Goal: Information Seeking & Learning: Learn about a topic

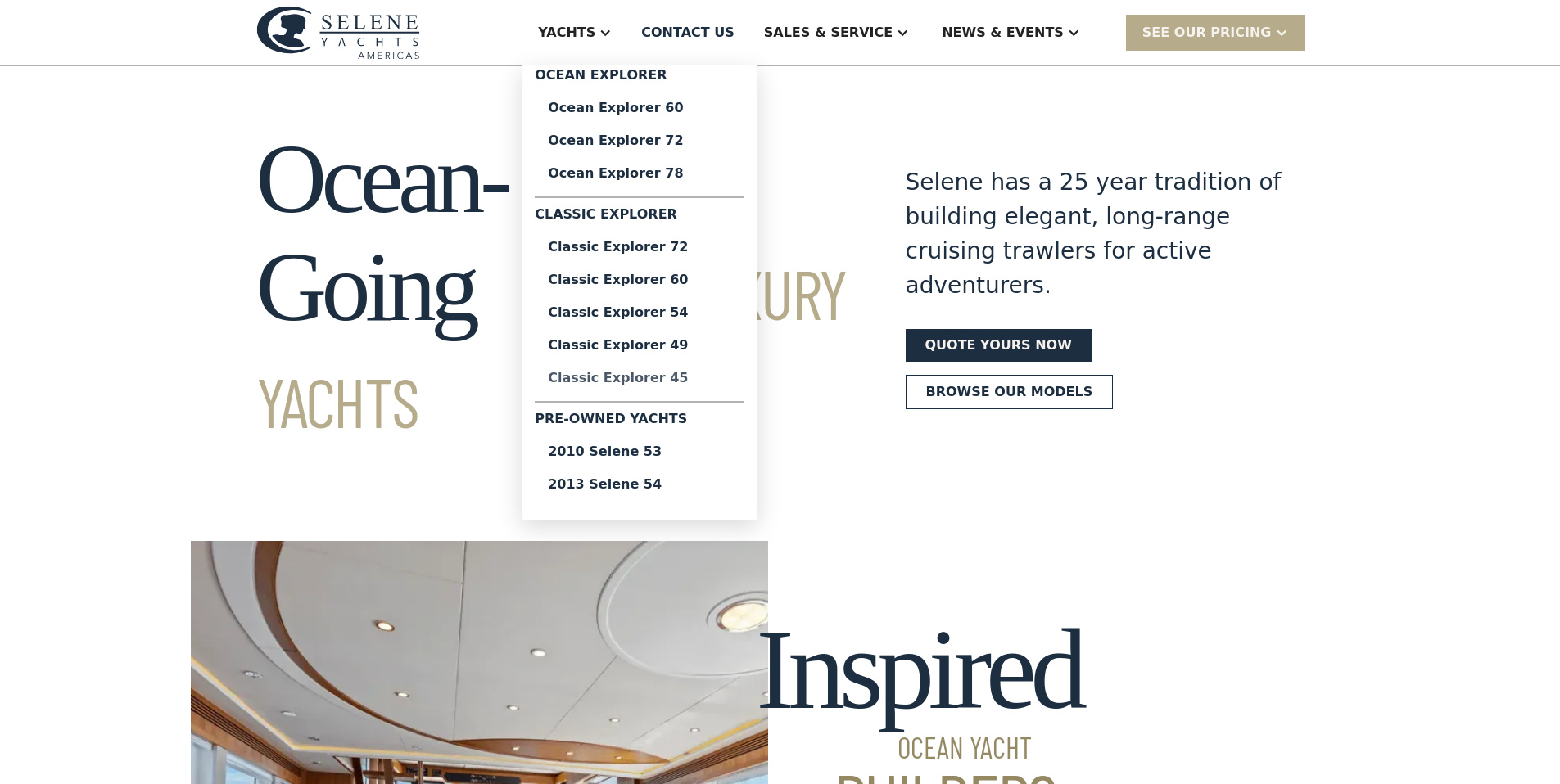
click at [683, 378] on div "Classic Explorer 45" at bounding box center [640, 377] width 184 height 13
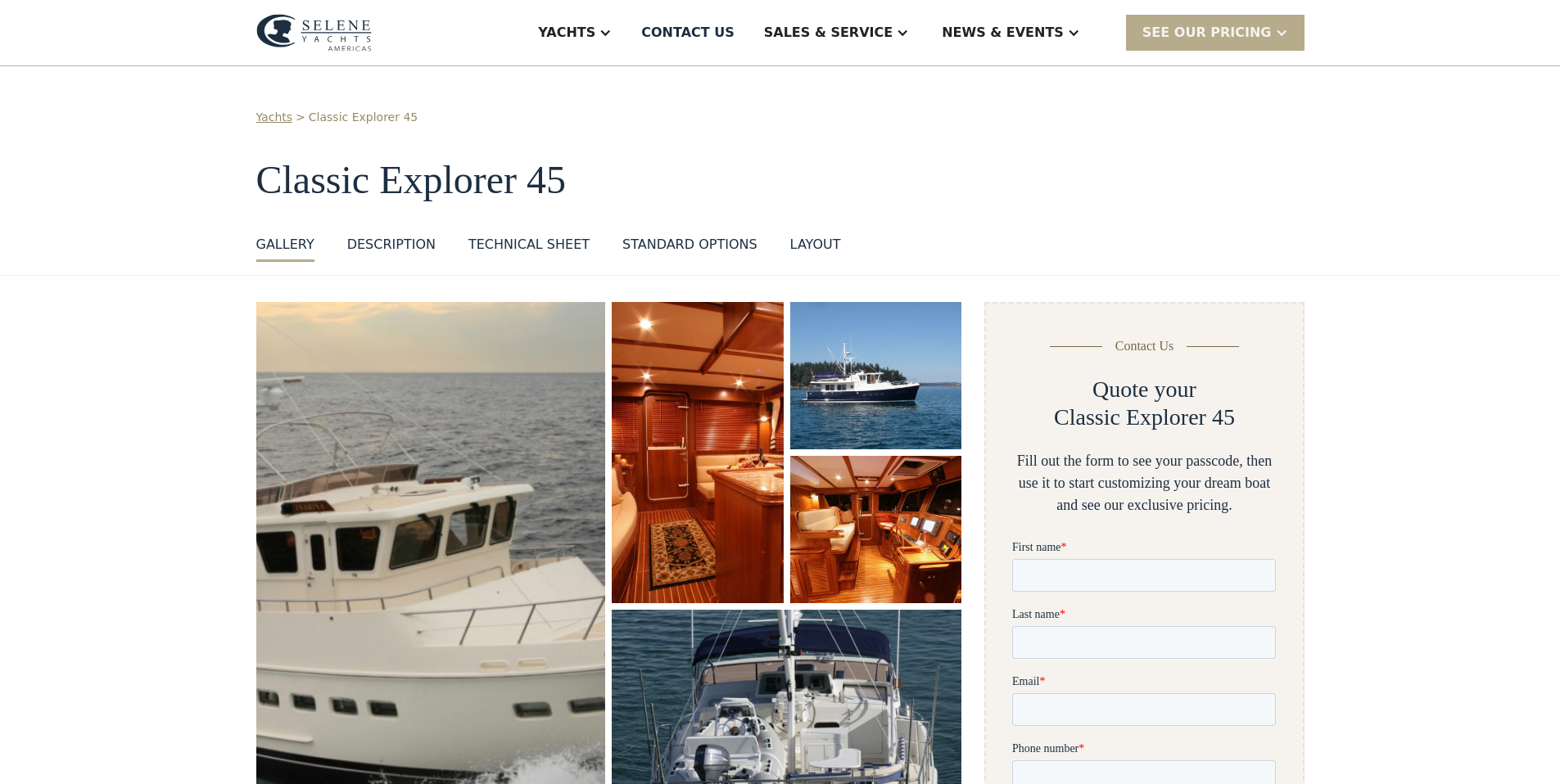
click at [474, 408] on img "open lightbox" at bounding box center [431, 571] width 370 height 572
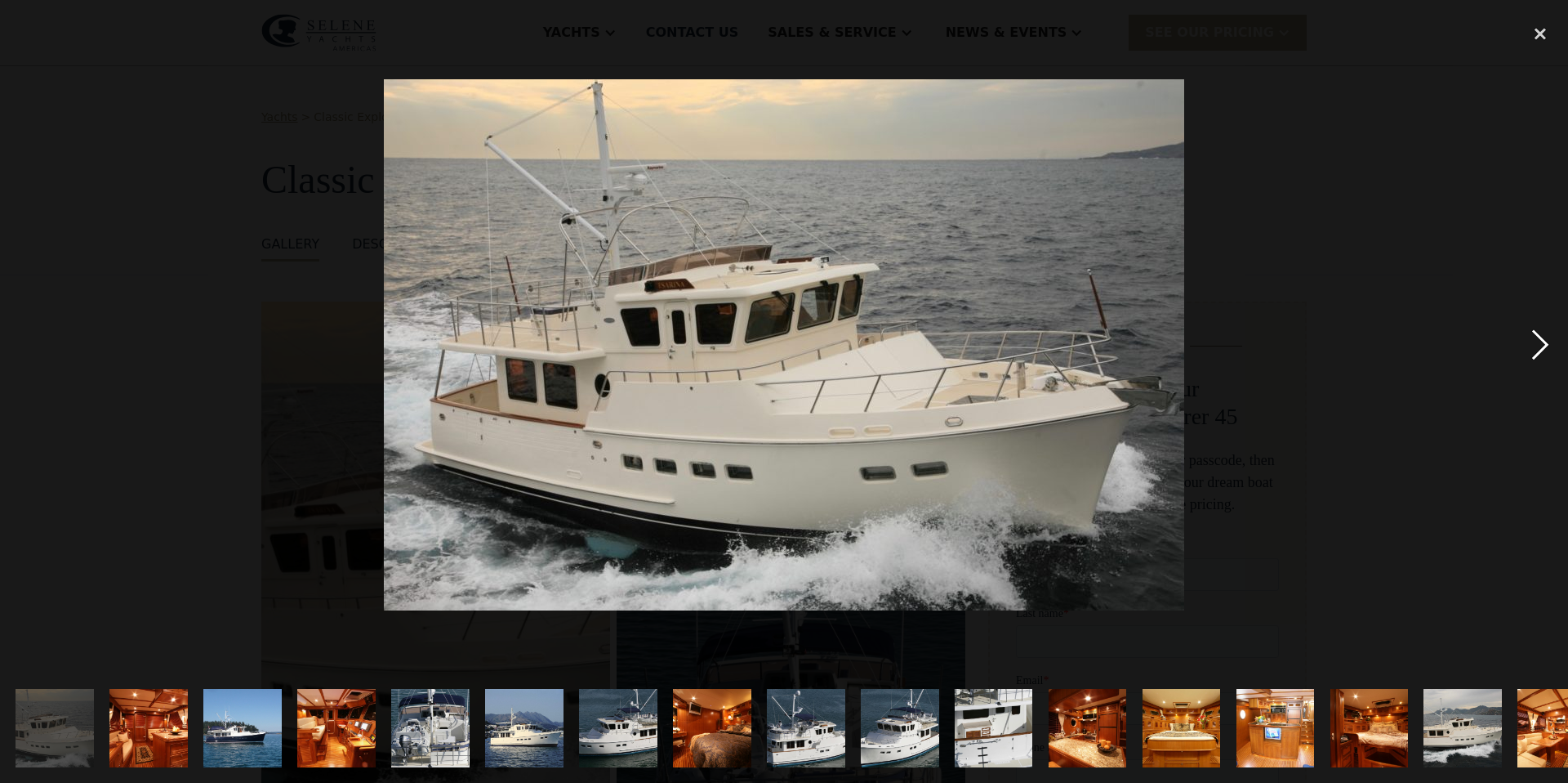
click at [1549, 349] on div "next image" at bounding box center [1540, 344] width 55 height 658
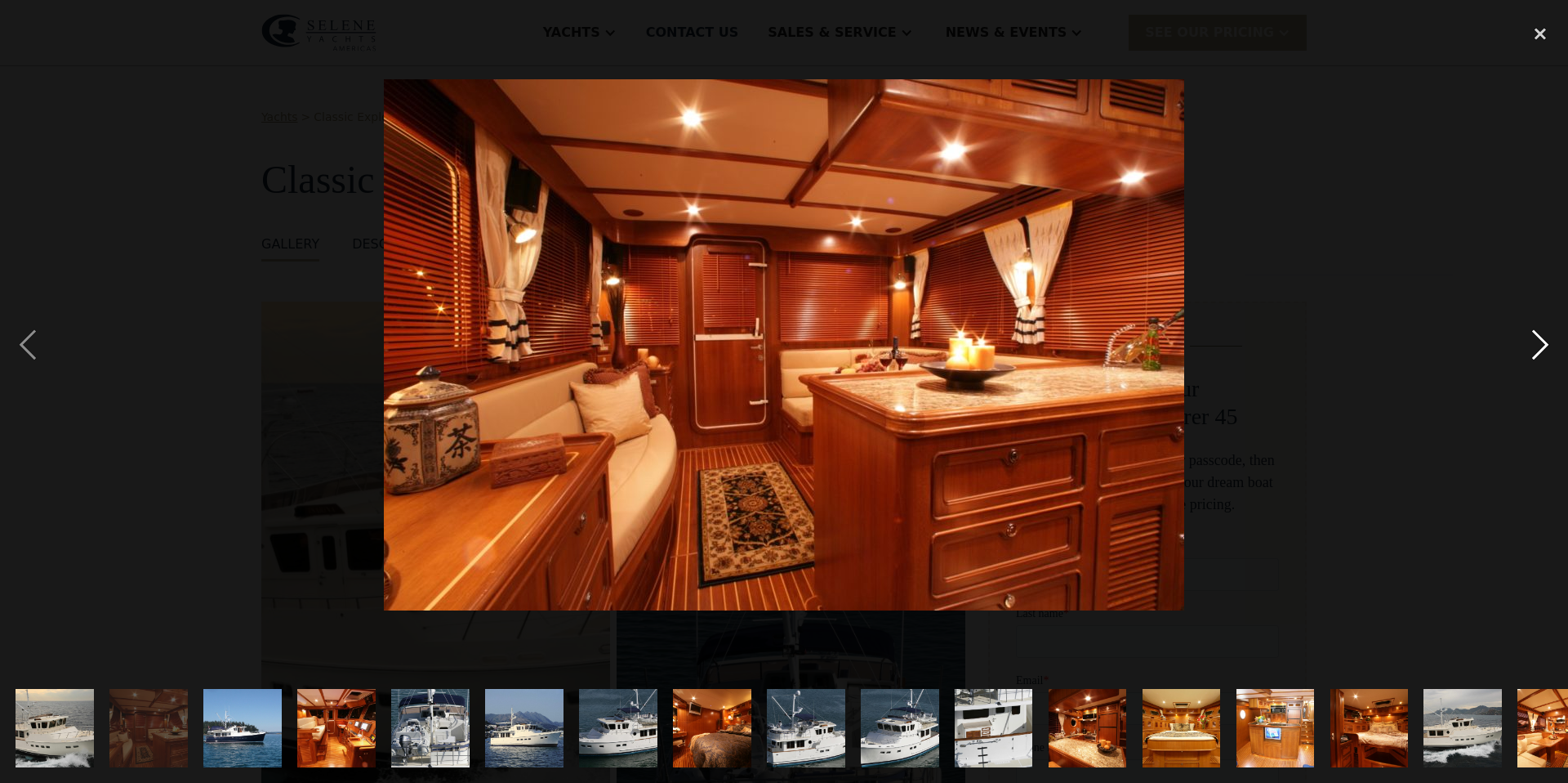
click at [1549, 349] on div "next image" at bounding box center [1540, 344] width 55 height 658
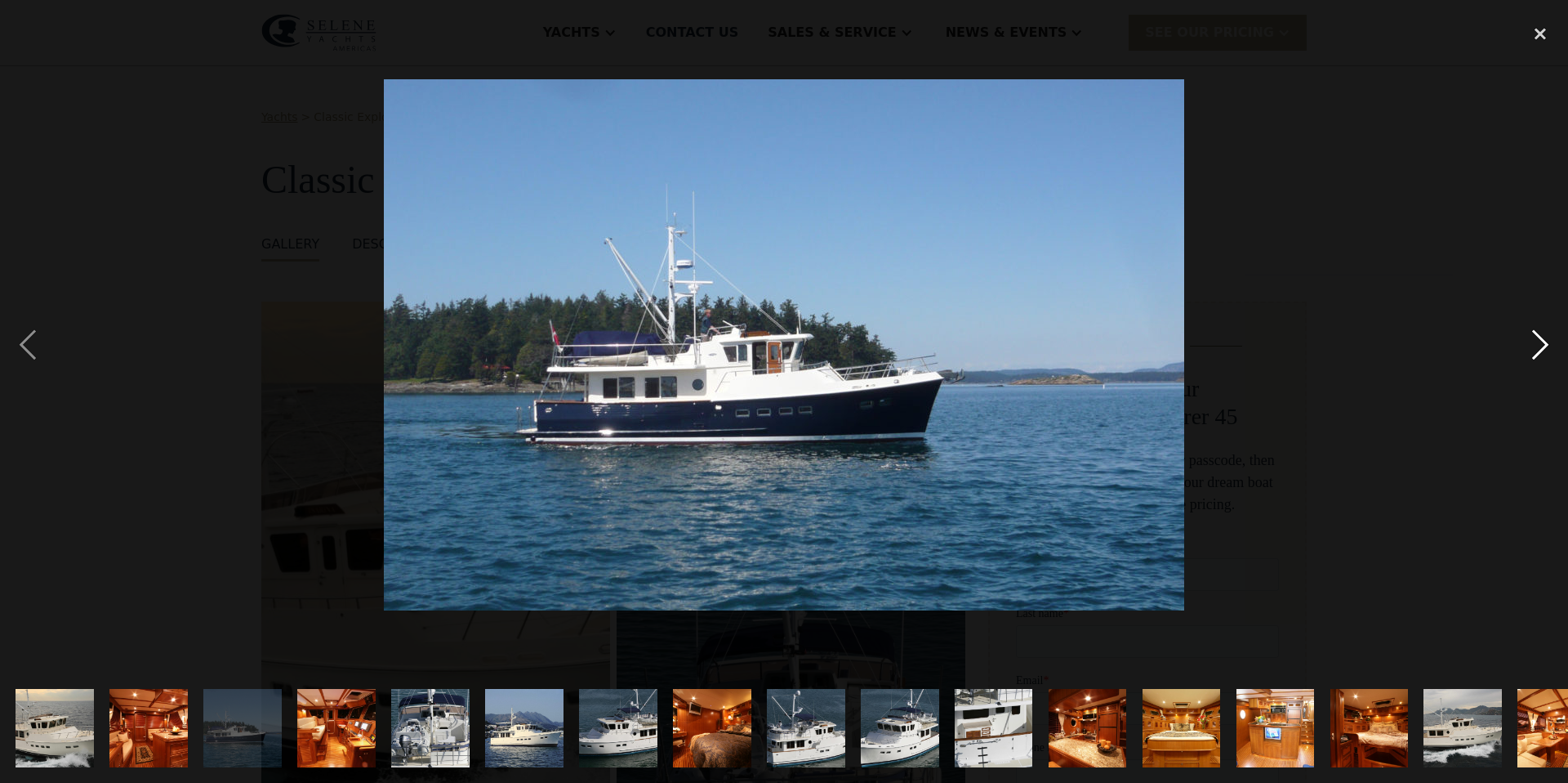
click at [1549, 349] on div "next image" at bounding box center [1540, 344] width 55 height 658
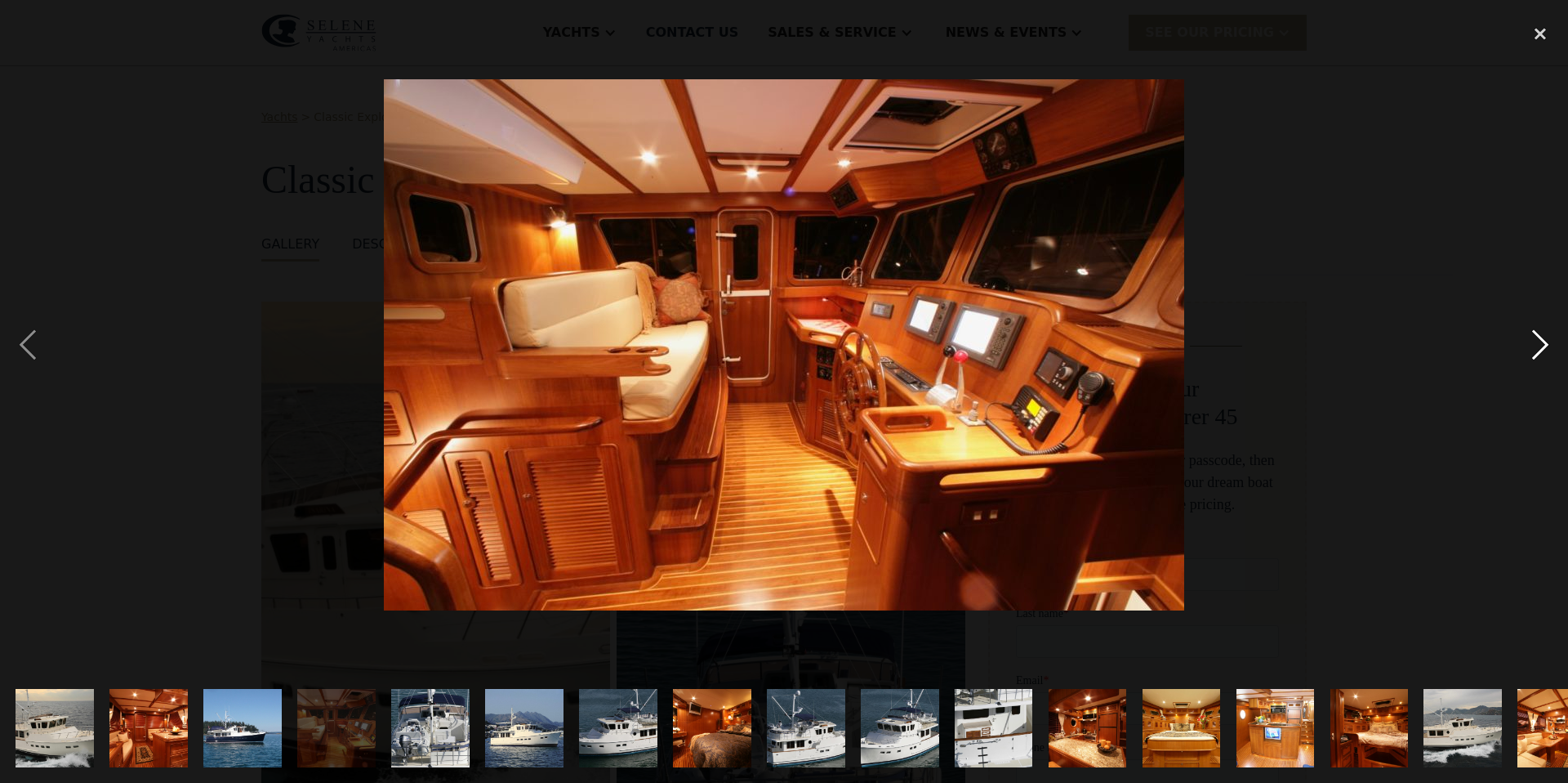
click at [1549, 349] on div "next image" at bounding box center [1540, 344] width 55 height 658
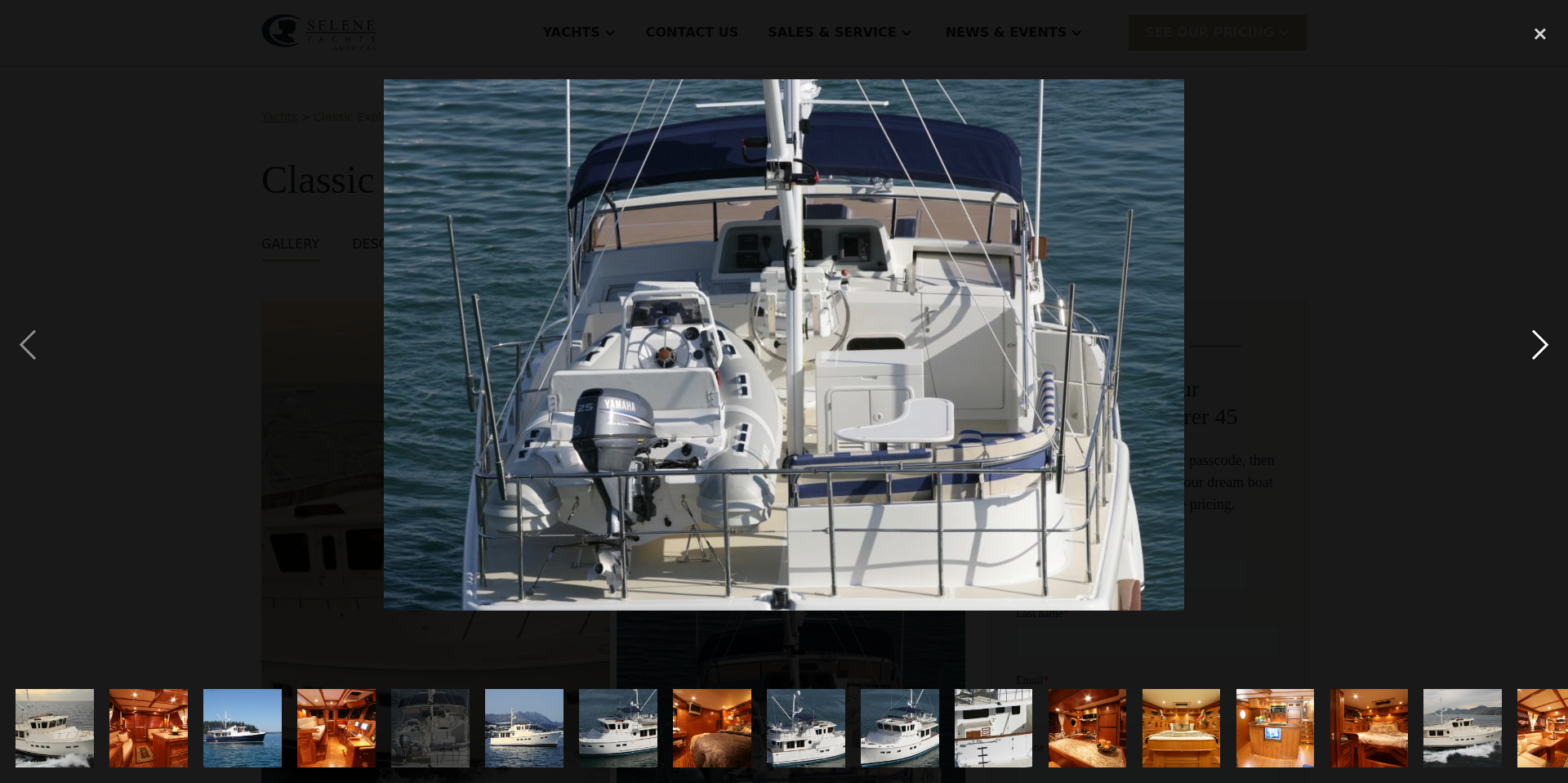
click at [1549, 349] on div "next image" at bounding box center [1540, 344] width 55 height 658
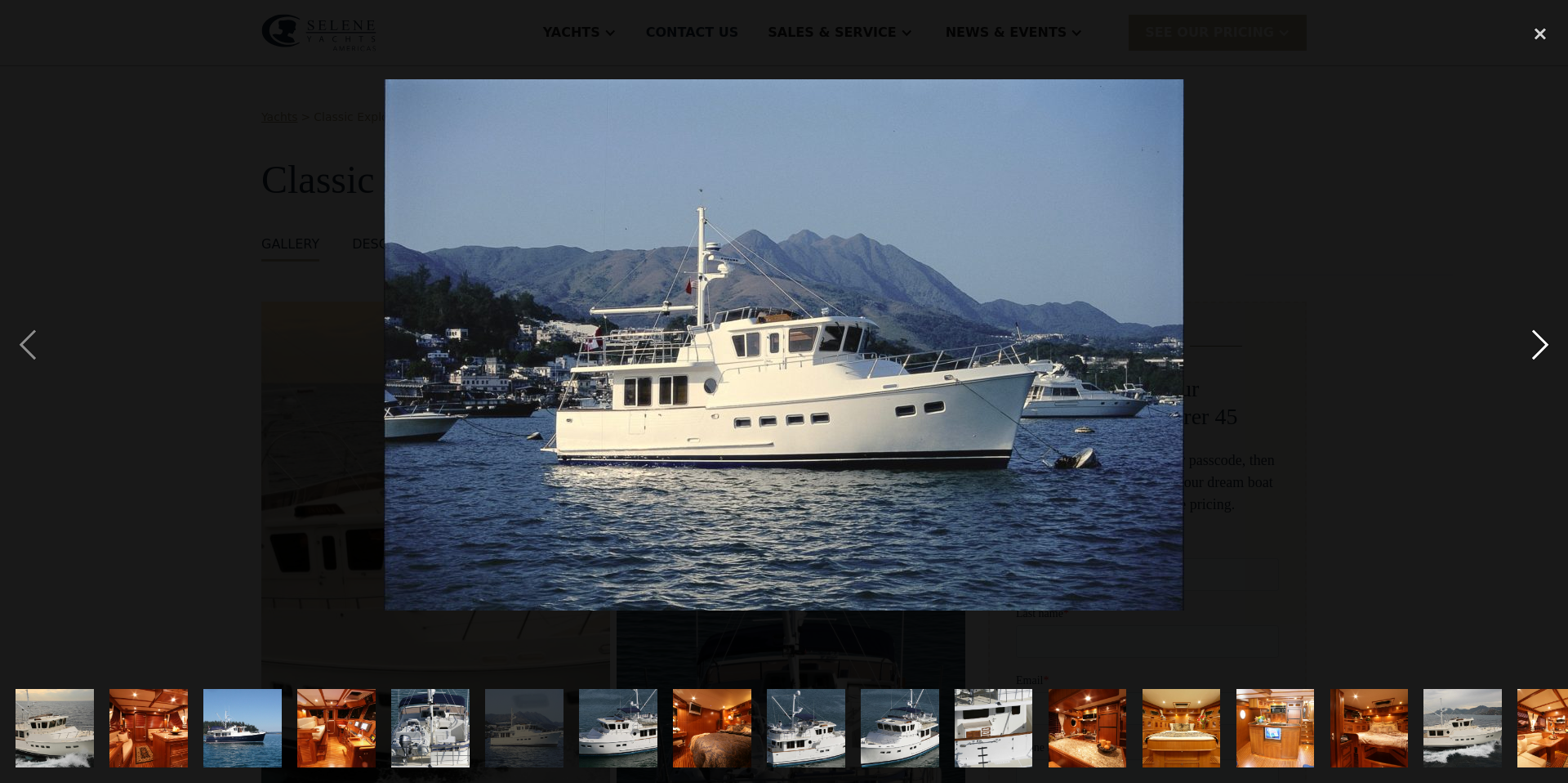
click at [1549, 349] on div "next image" at bounding box center [1540, 344] width 55 height 658
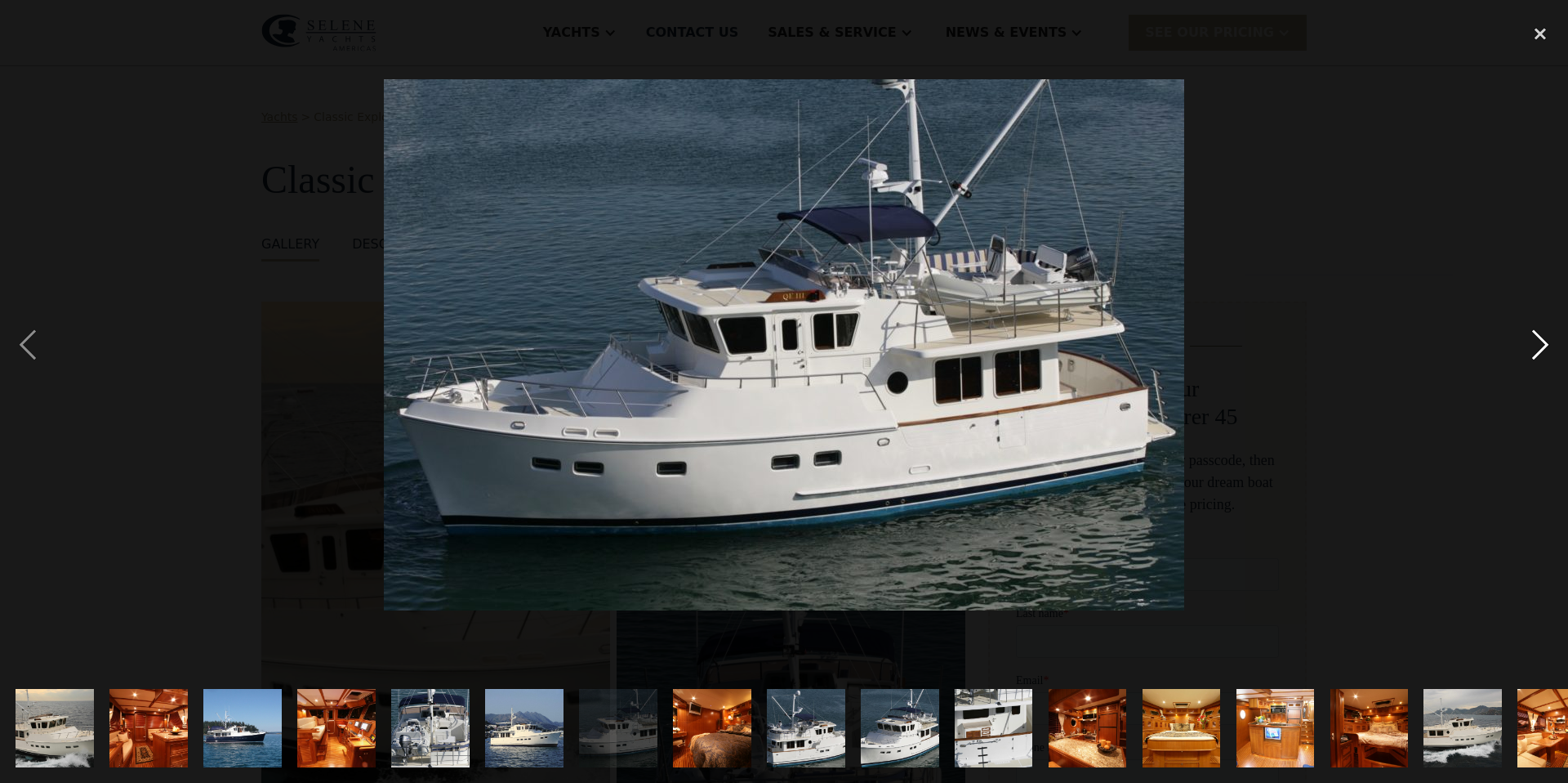
click at [1549, 349] on div "next image" at bounding box center [1540, 344] width 55 height 658
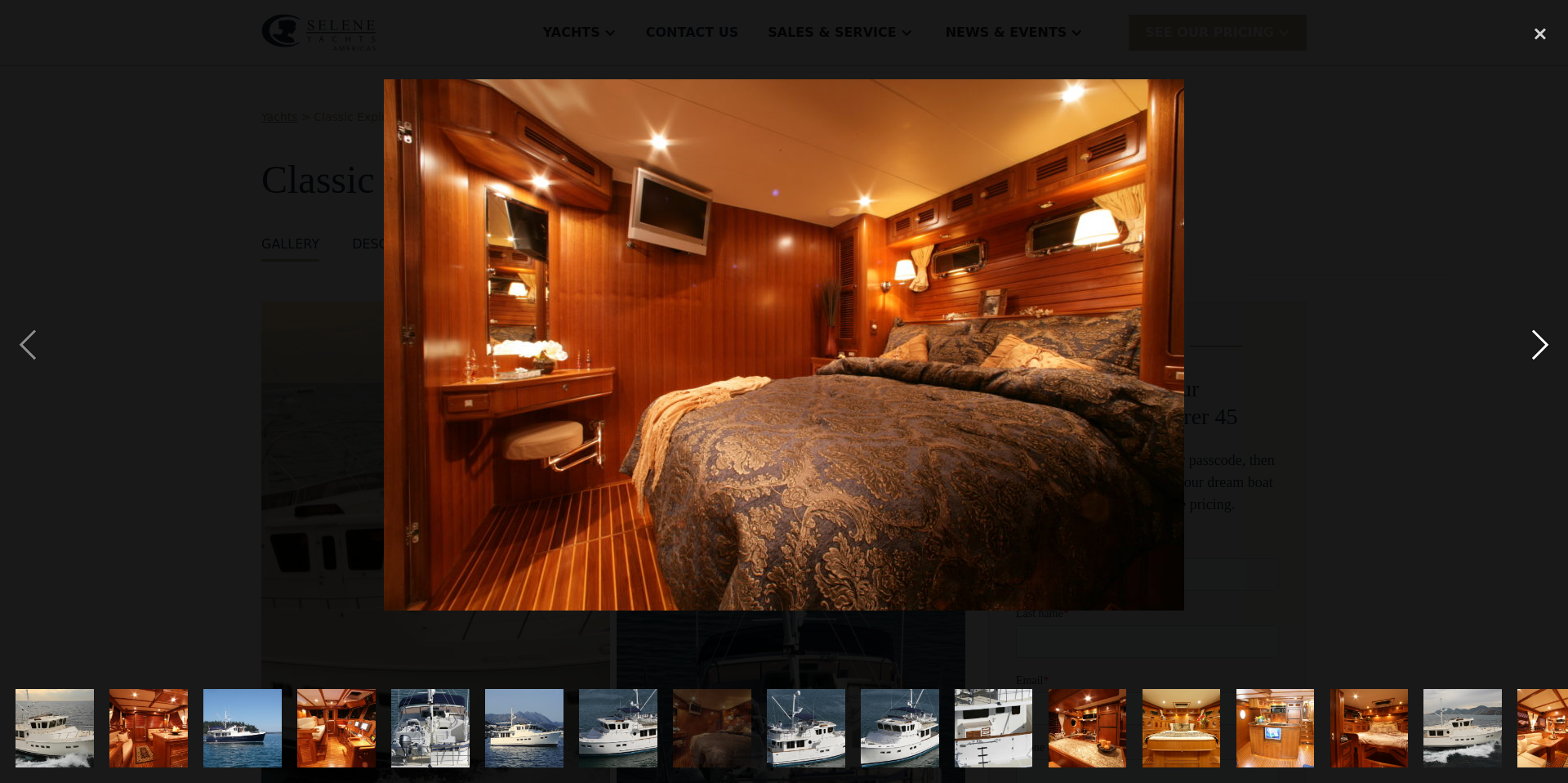
click at [1550, 348] on div "next image" at bounding box center [1540, 344] width 55 height 658
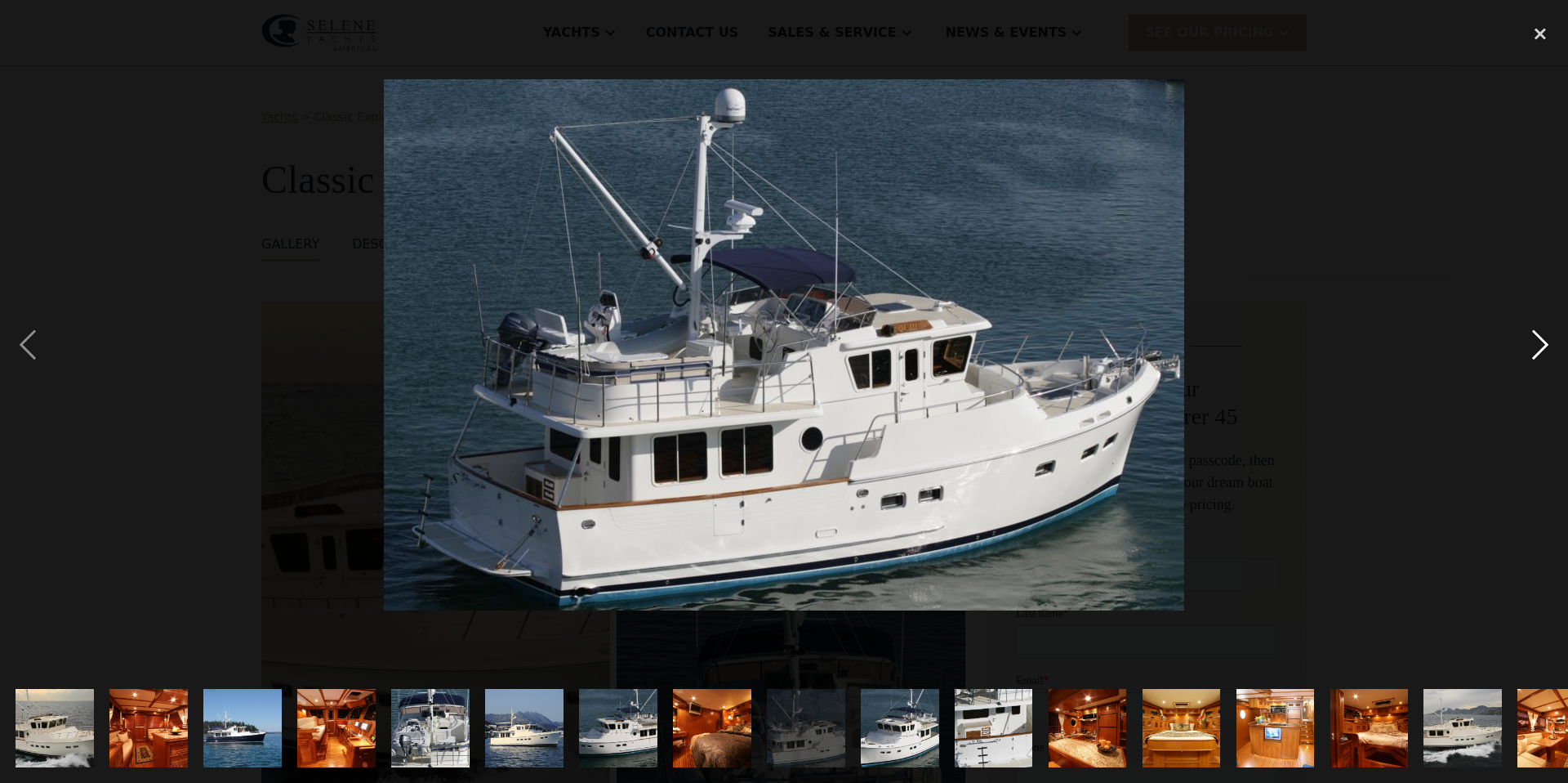
click at [1550, 348] on div "next image" at bounding box center [1540, 344] width 55 height 658
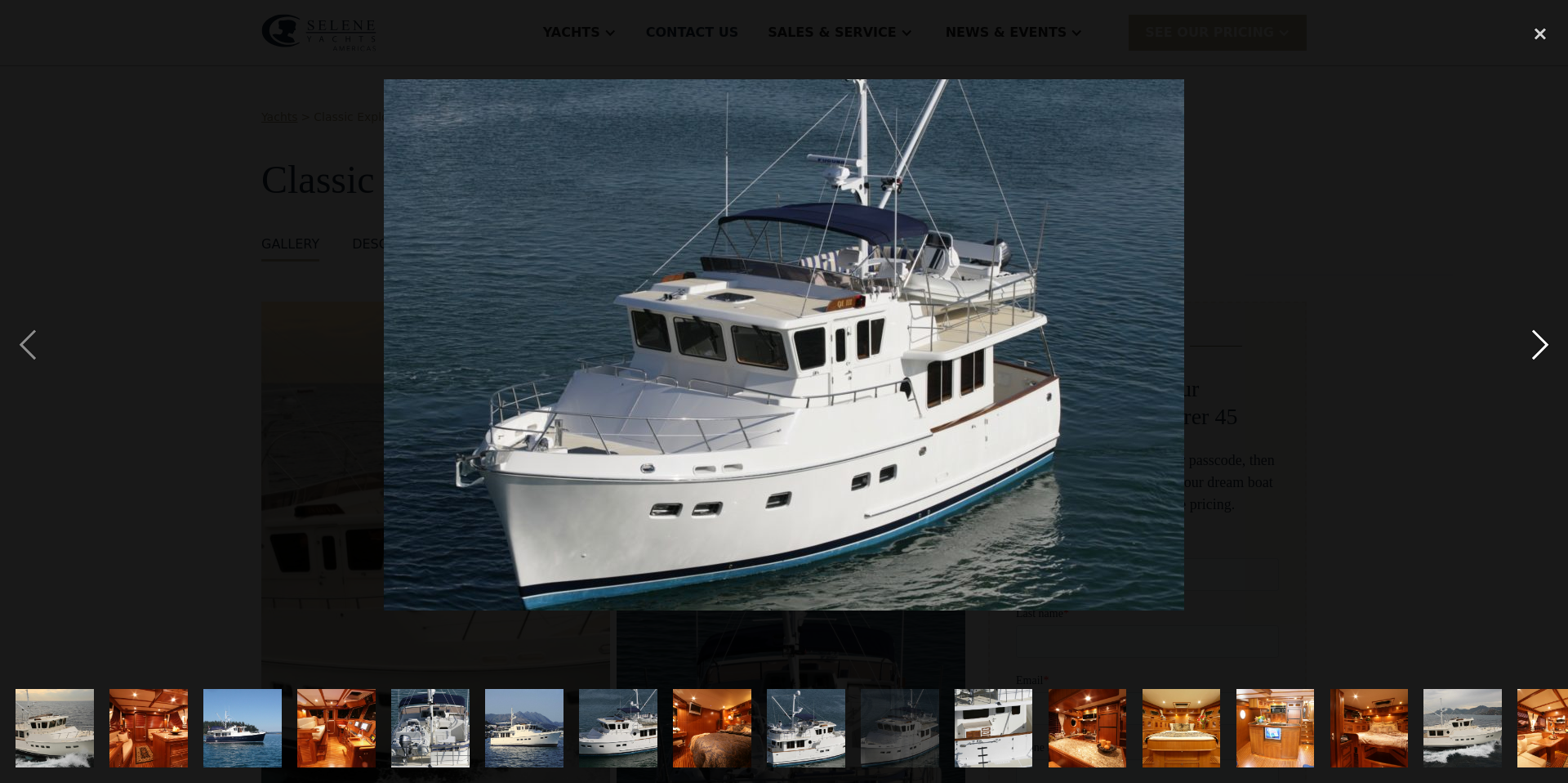
click at [1550, 348] on div "next image" at bounding box center [1540, 344] width 55 height 658
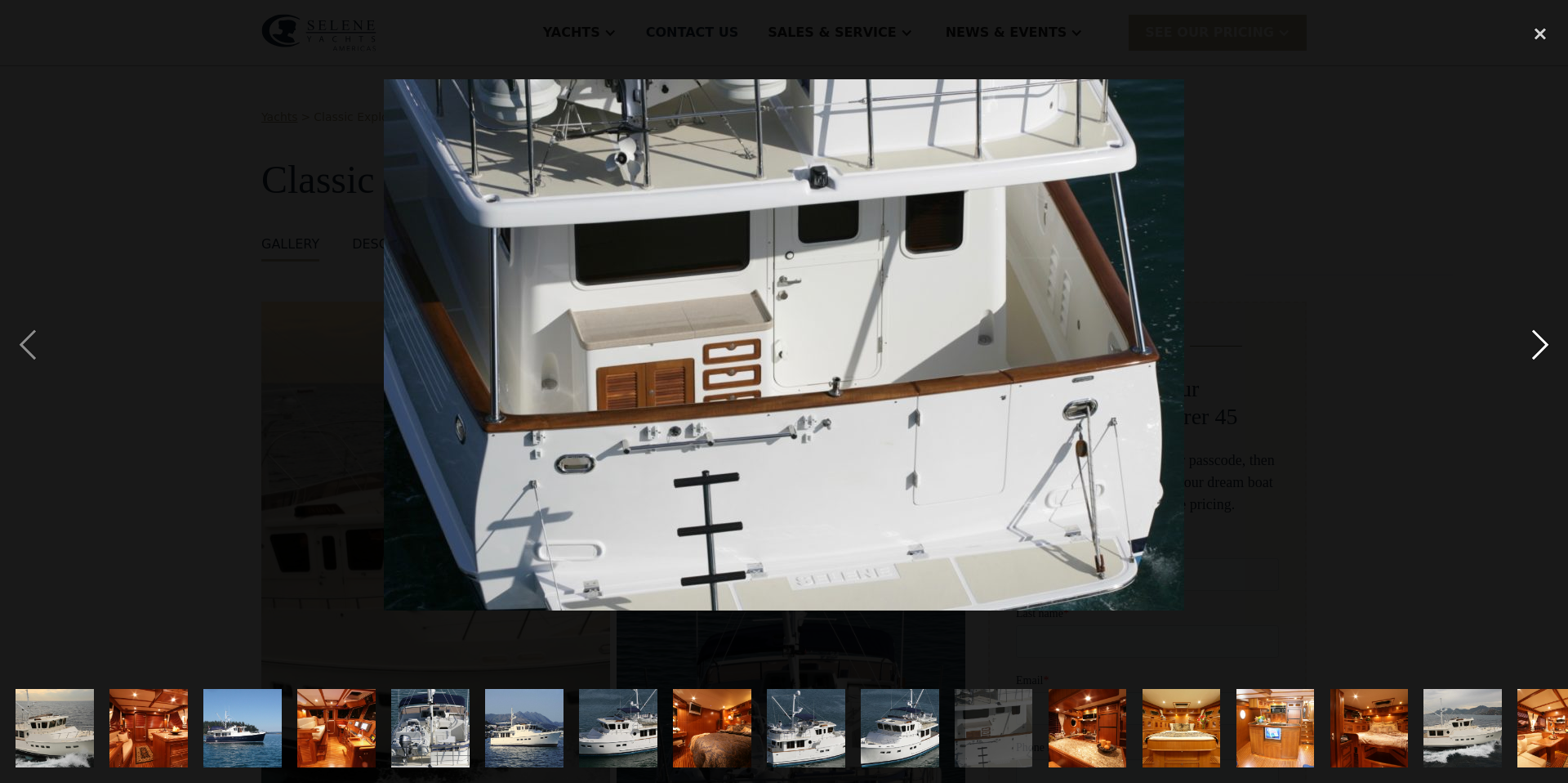
click at [1550, 348] on div "next image" at bounding box center [1540, 344] width 55 height 658
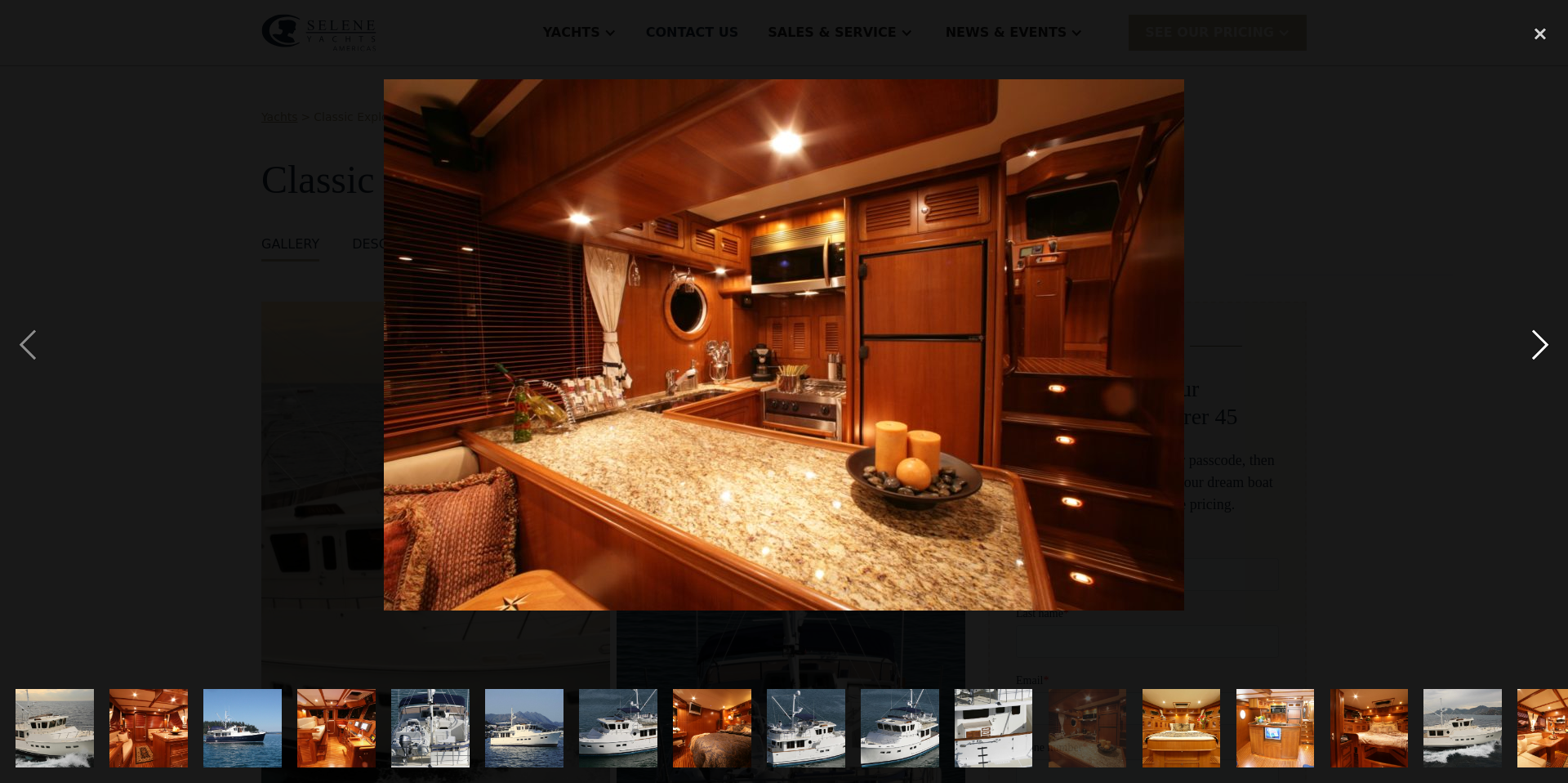
click at [1550, 348] on div "next image" at bounding box center [1540, 344] width 55 height 658
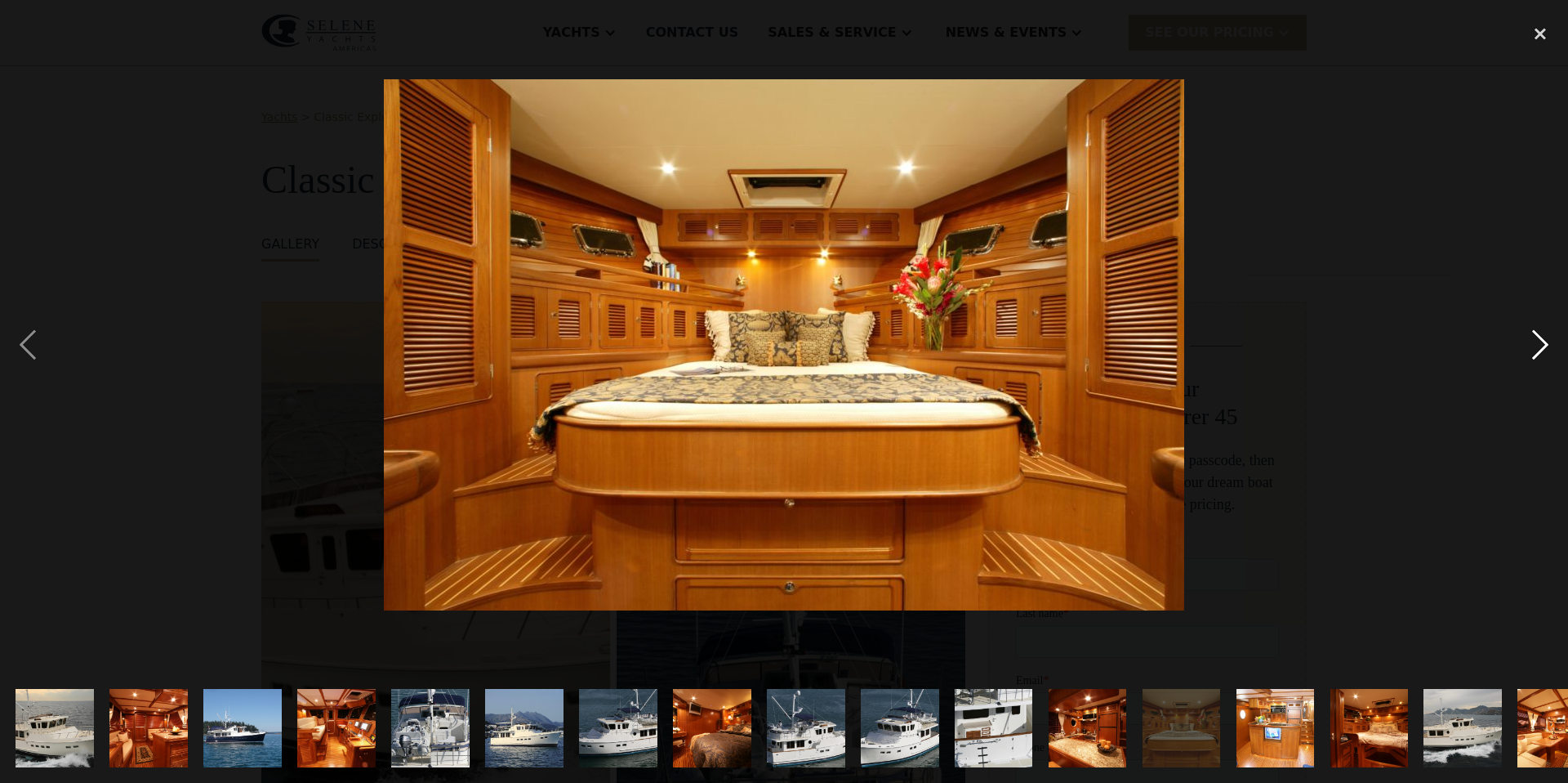
click at [1550, 348] on div "next image" at bounding box center [1540, 344] width 55 height 658
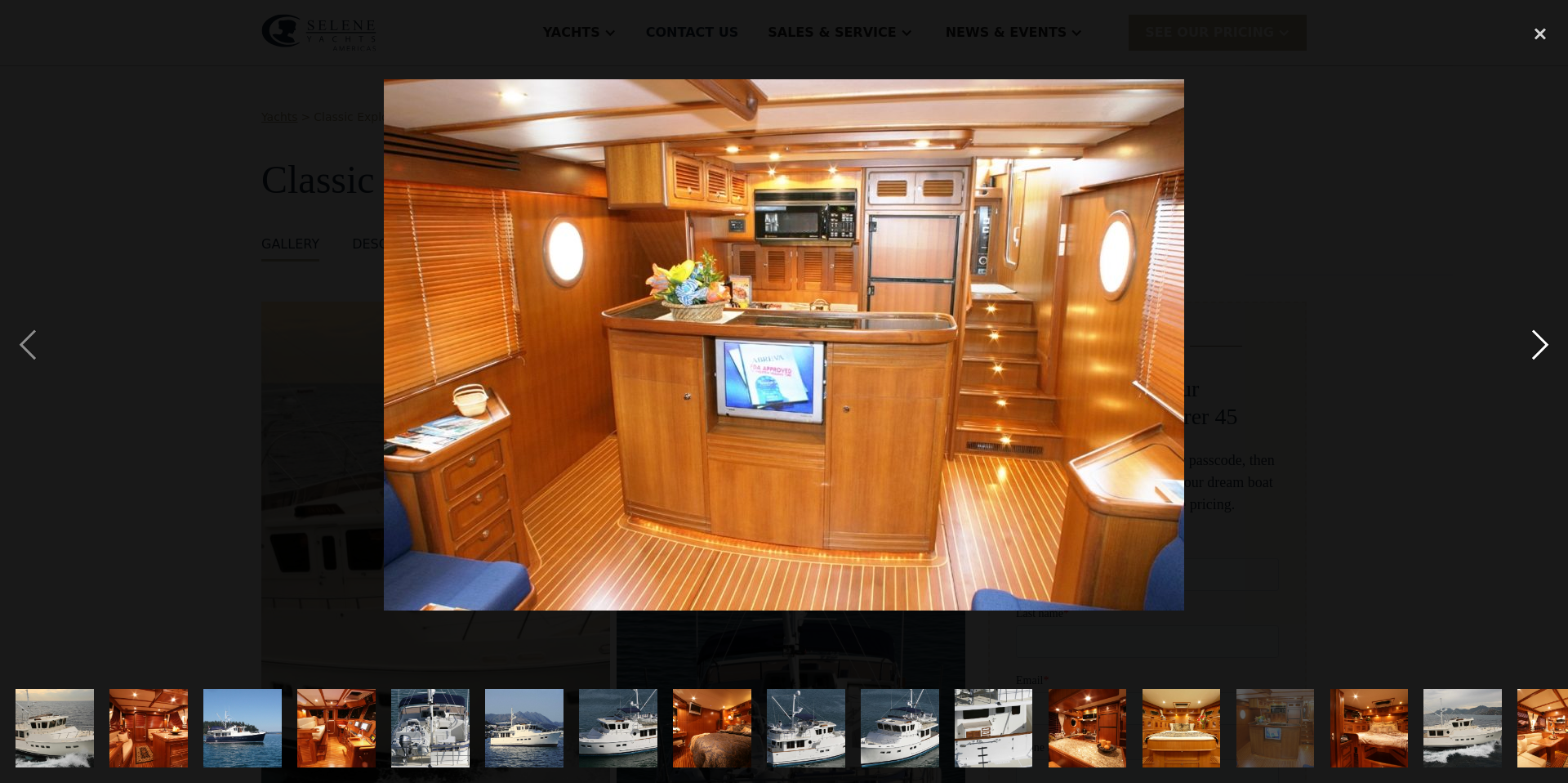
click at [1551, 348] on div "next image" at bounding box center [1540, 344] width 55 height 658
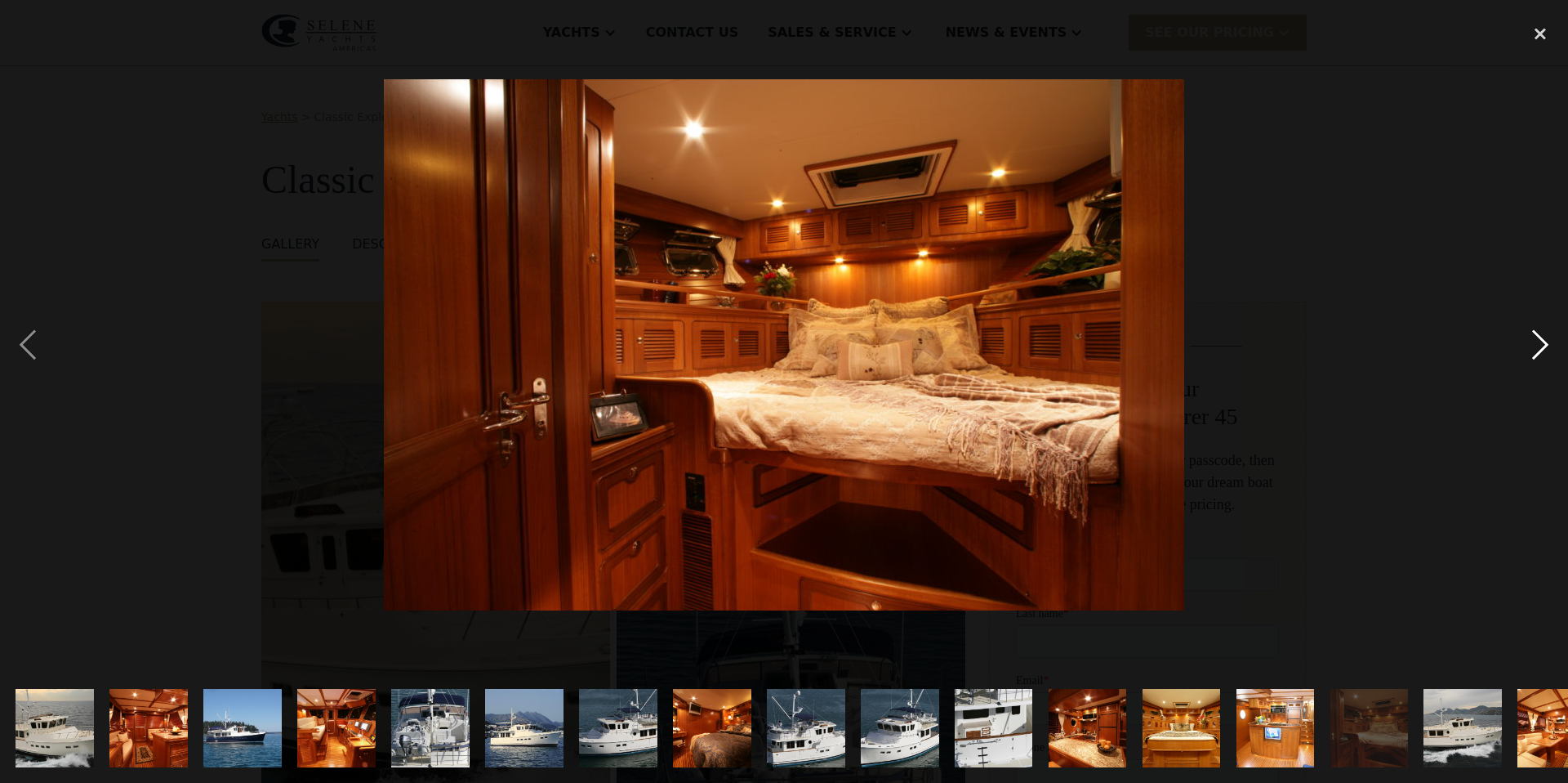
click at [1551, 348] on div "next image" at bounding box center [1540, 344] width 55 height 658
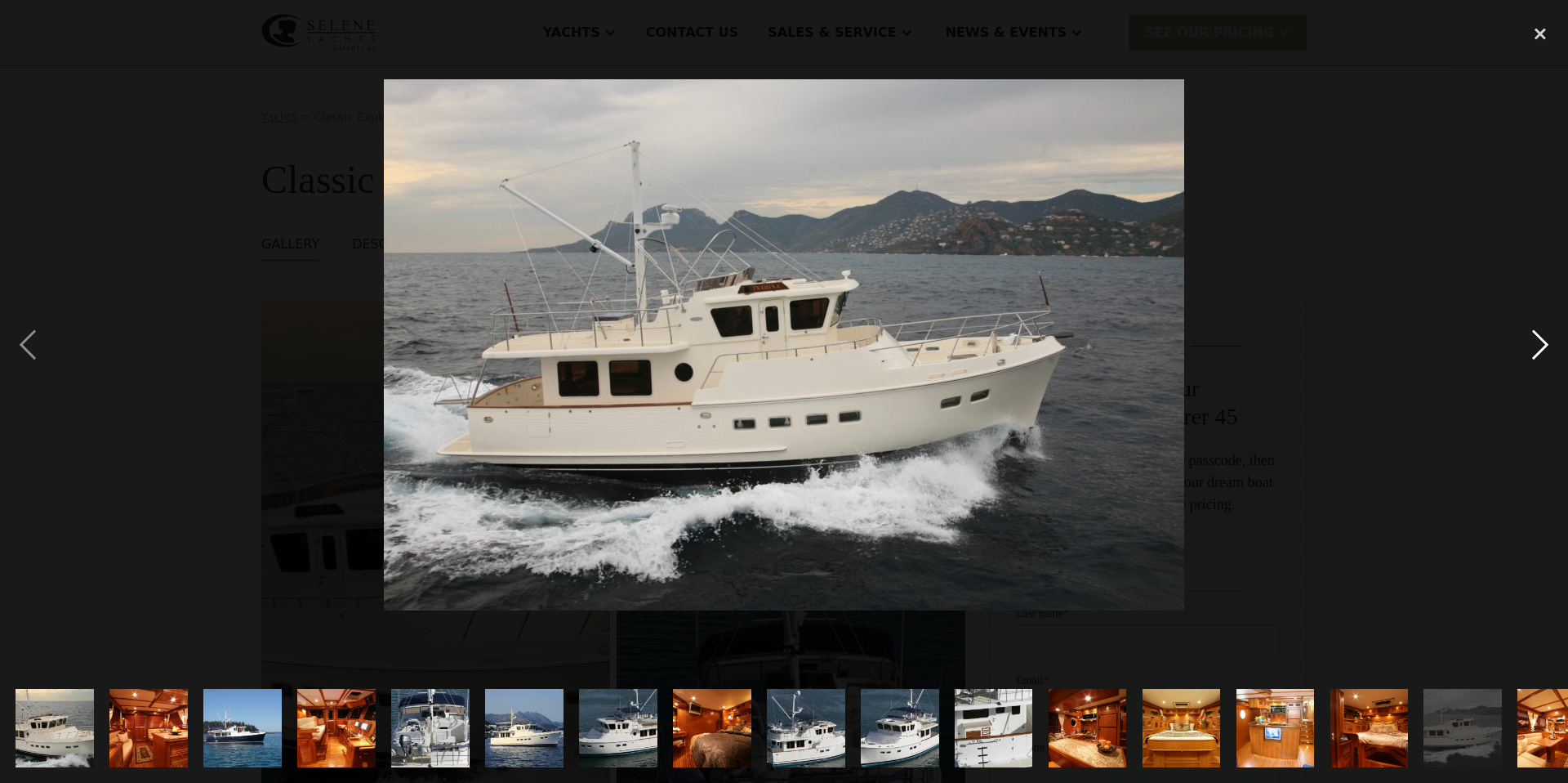
click at [1552, 349] on div "next image" at bounding box center [1540, 344] width 55 height 658
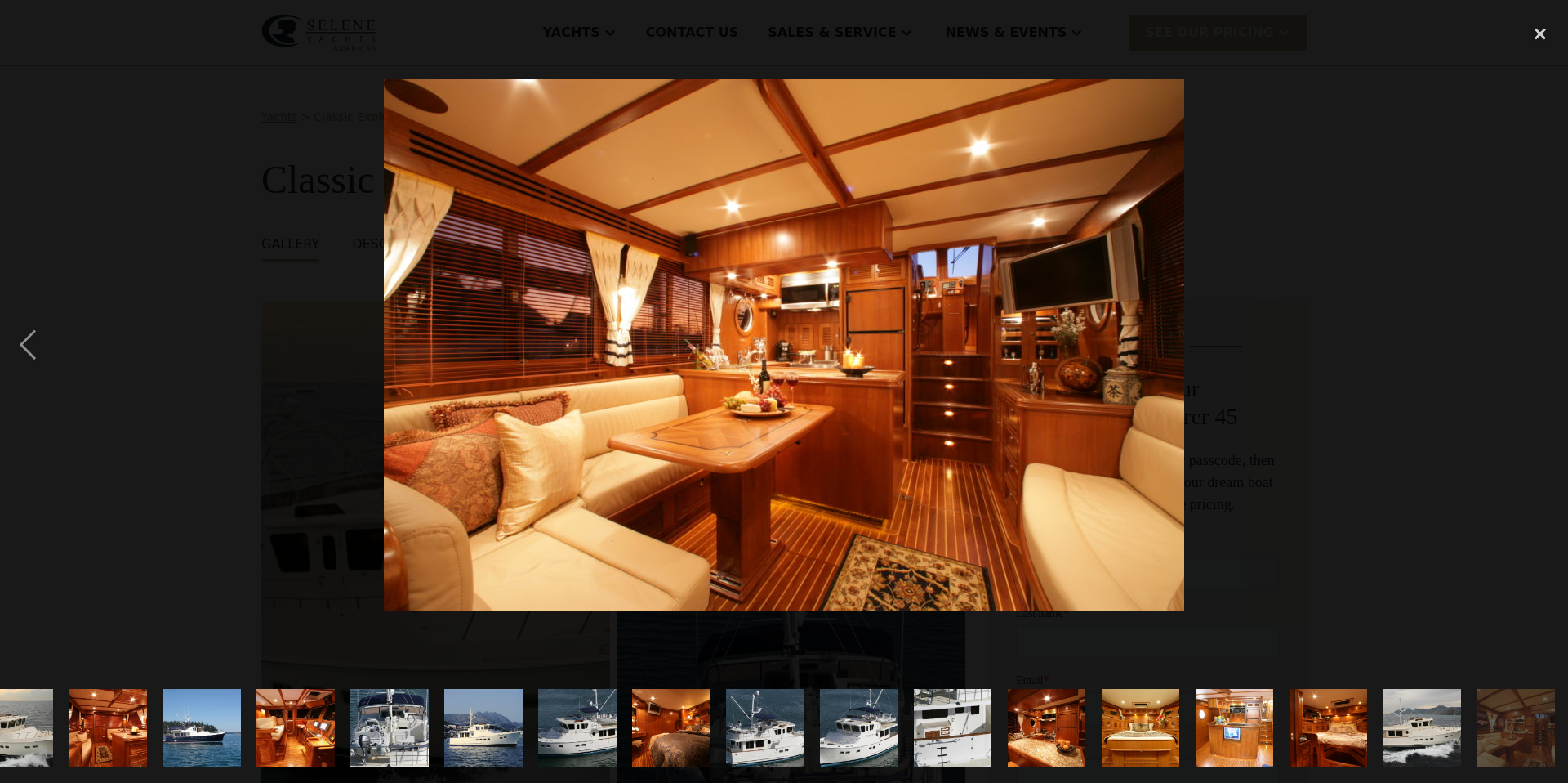
scroll to position [0, 43]
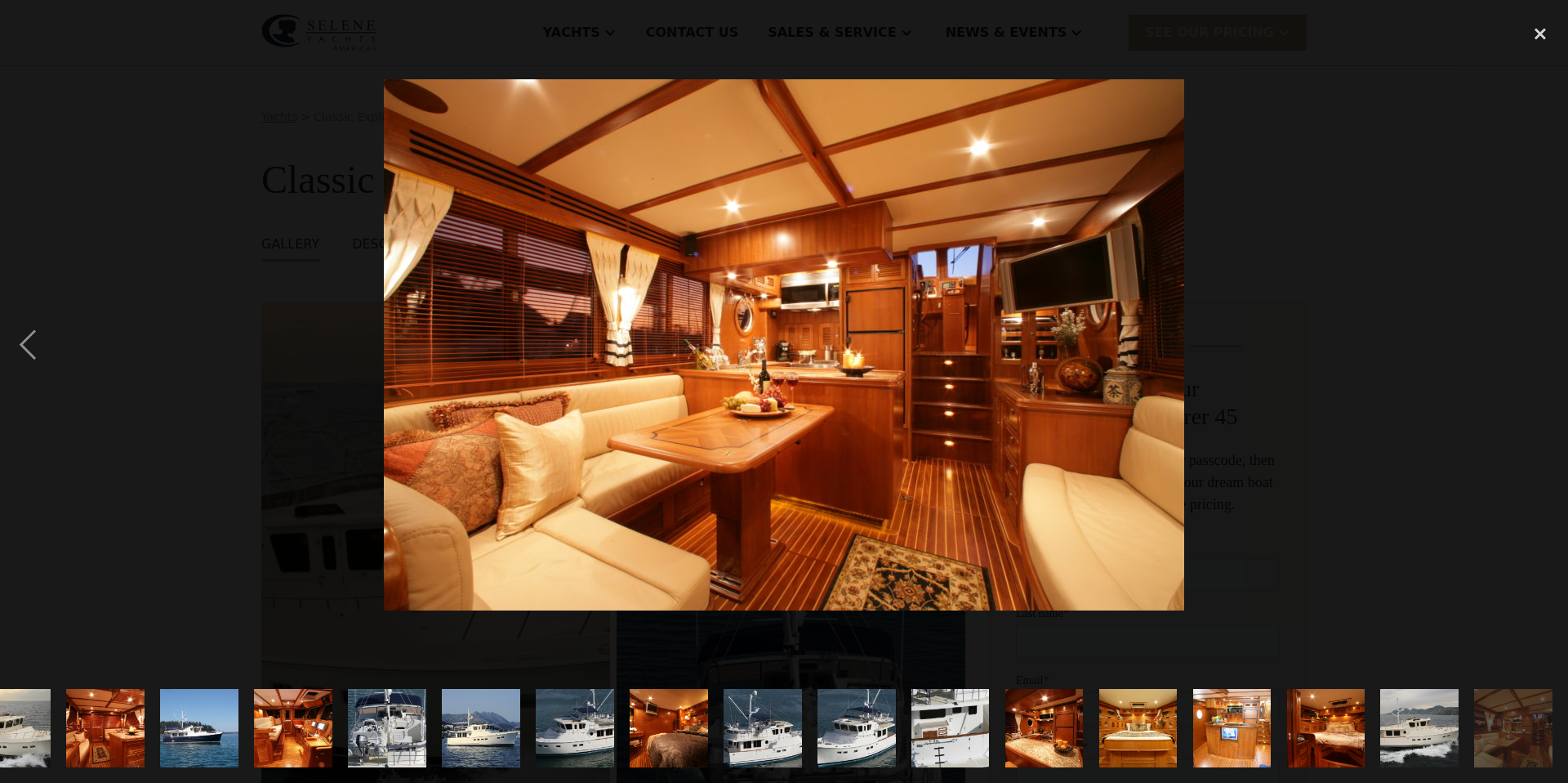
click at [1552, 349] on div "next image" at bounding box center [1540, 344] width 55 height 658
click at [1534, 33] on div "close lightbox" at bounding box center [1540, 34] width 55 height 36
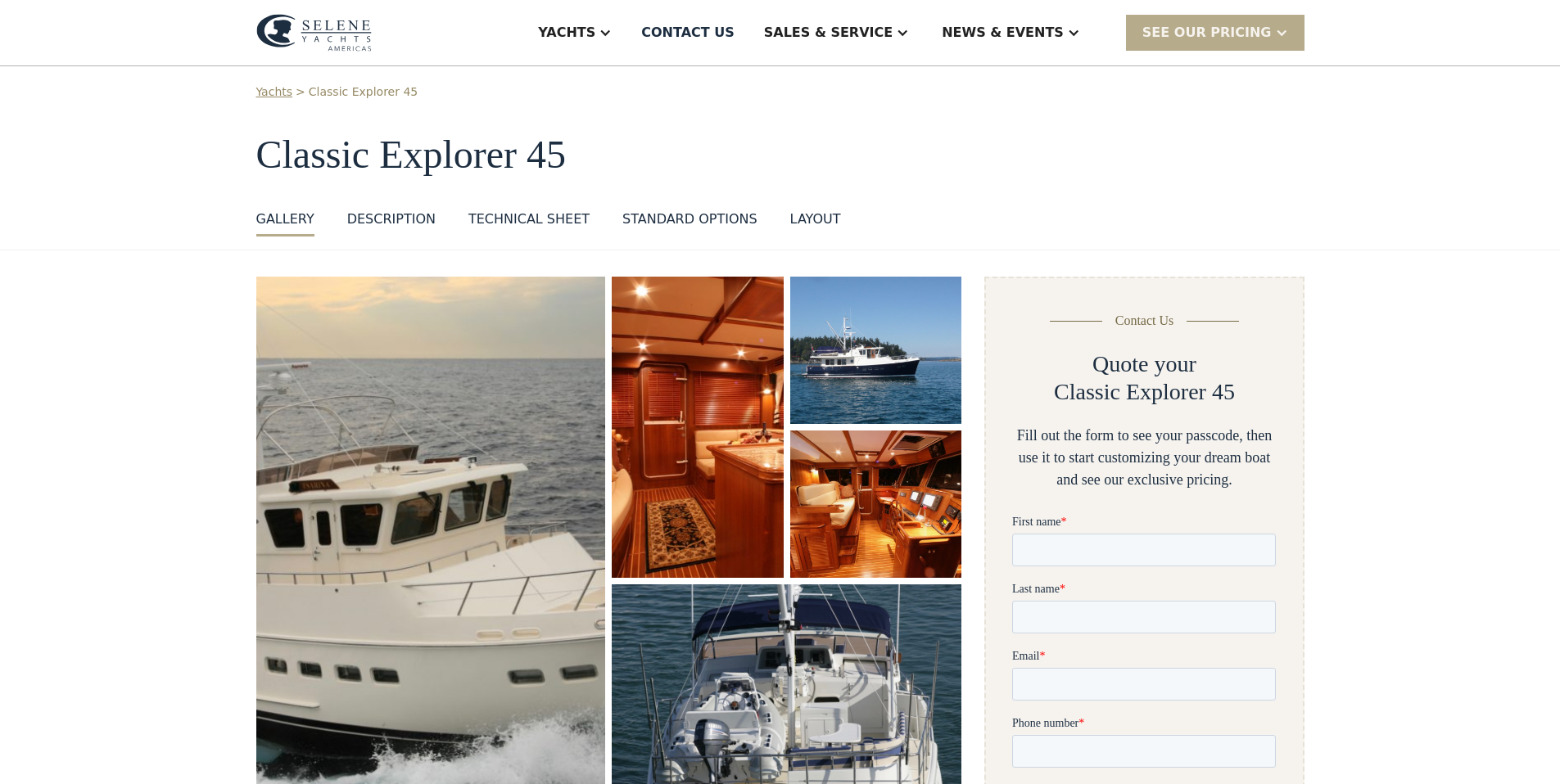
scroll to position [4, 0]
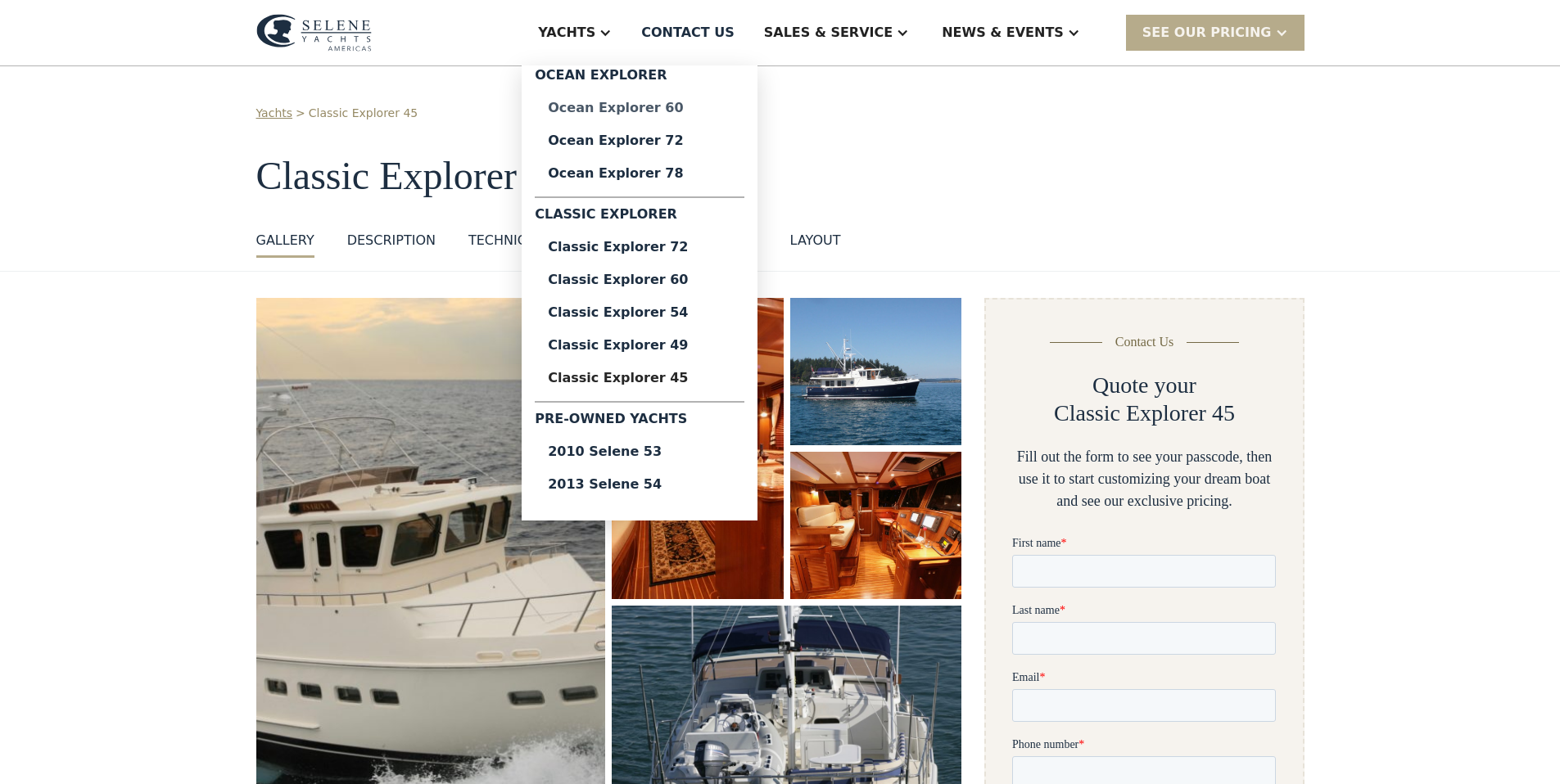
click at [680, 108] on div "Ocean Explorer 60" at bounding box center [640, 108] width 184 height 13
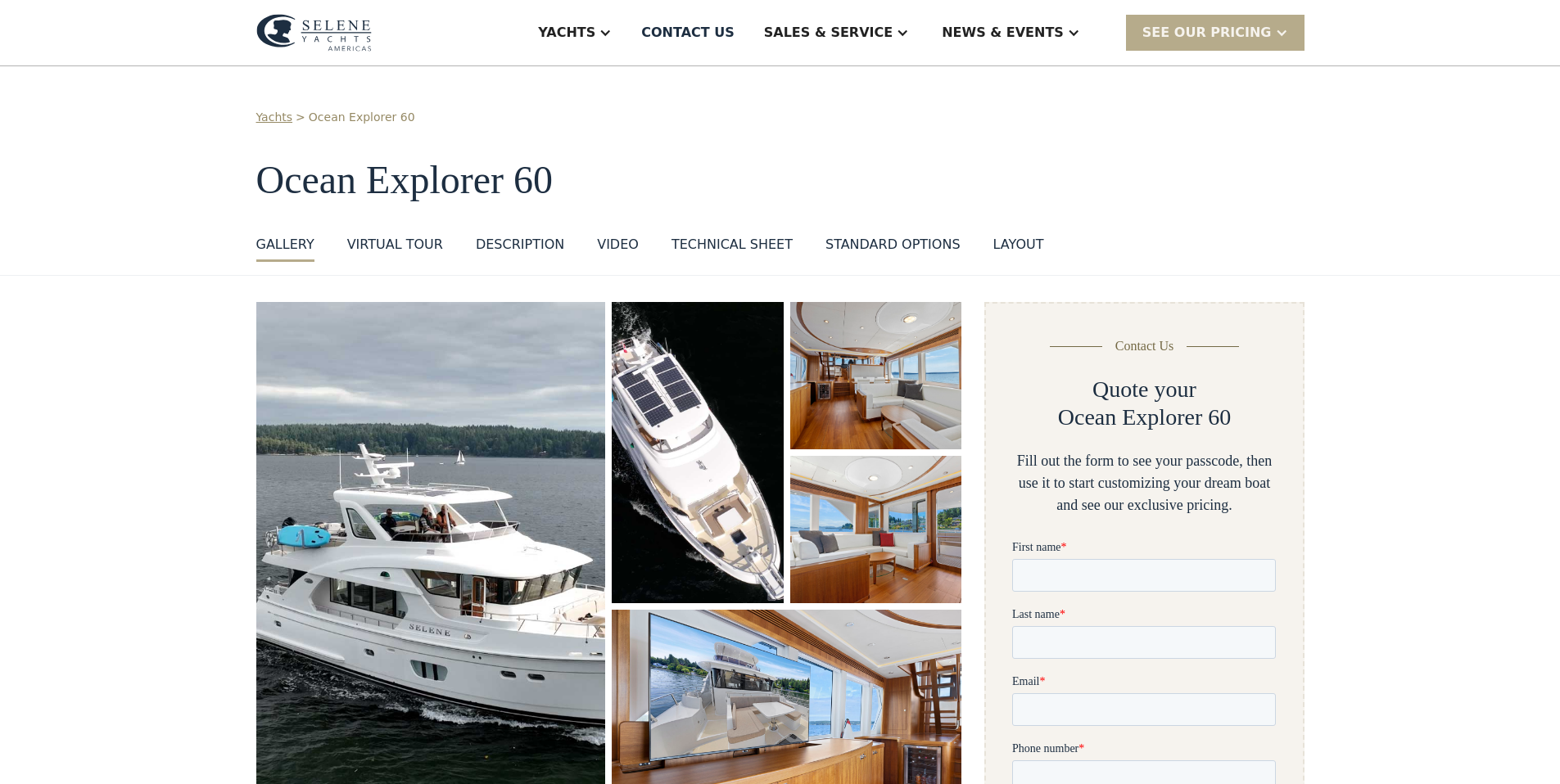
click at [457, 540] on img "open lightbox" at bounding box center [431, 573] width 350 height 541
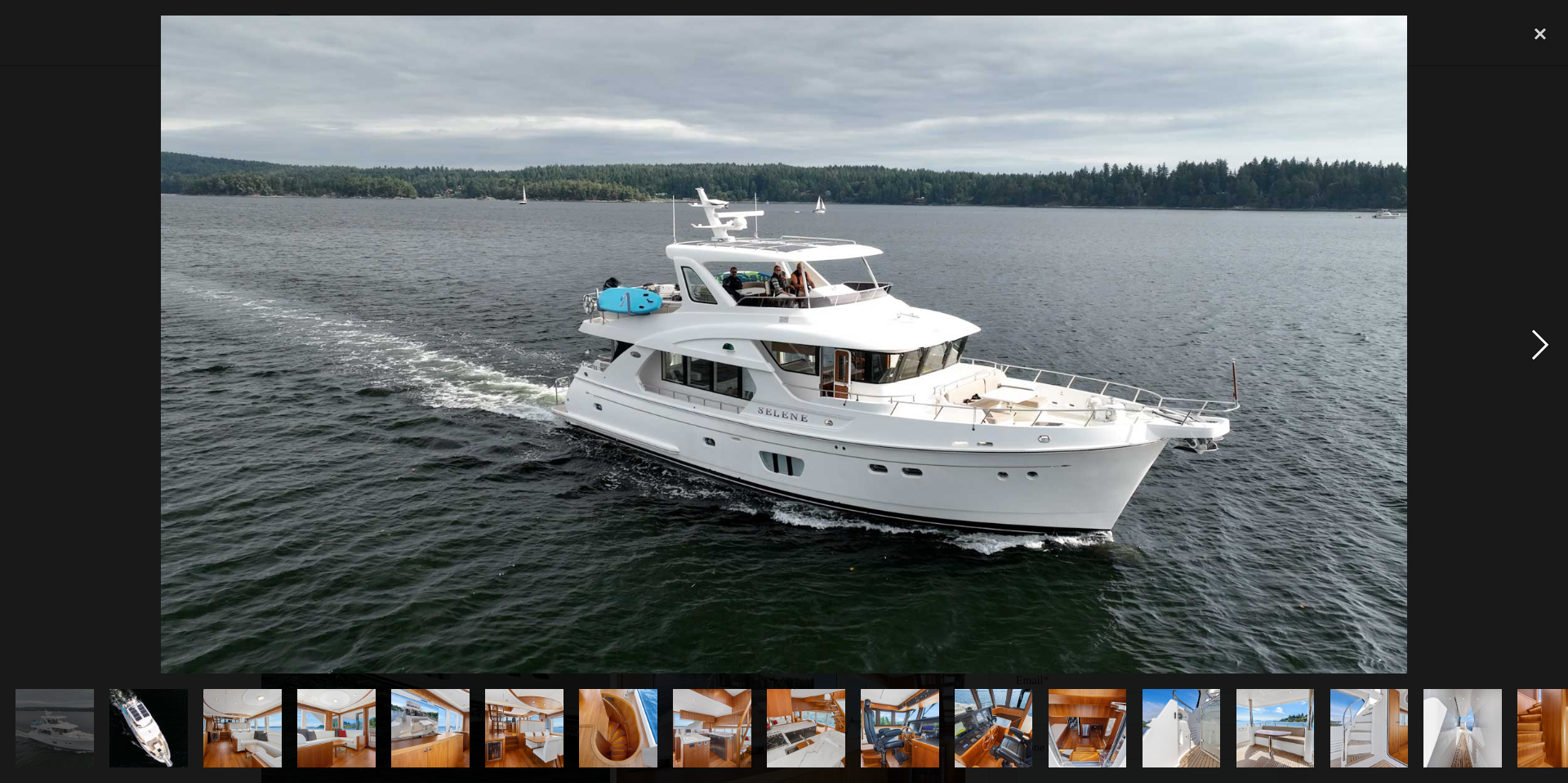
click at [1540, 348] on div "next image" at bounding box center [1540, 344] width 55 height 658
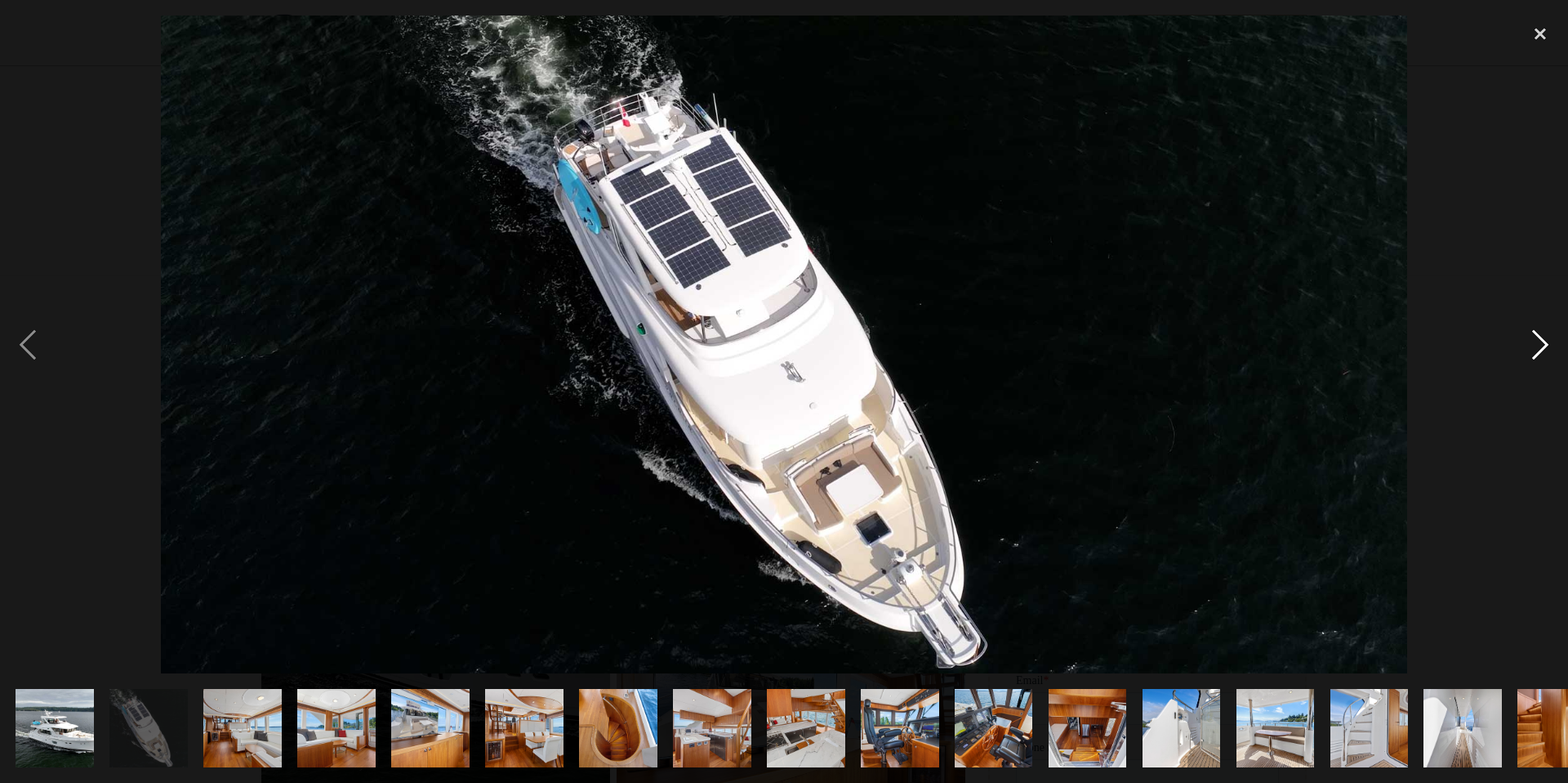
click at [1540, 348] on div "next image" at bounding box center [1540, 344] width 55 height 658
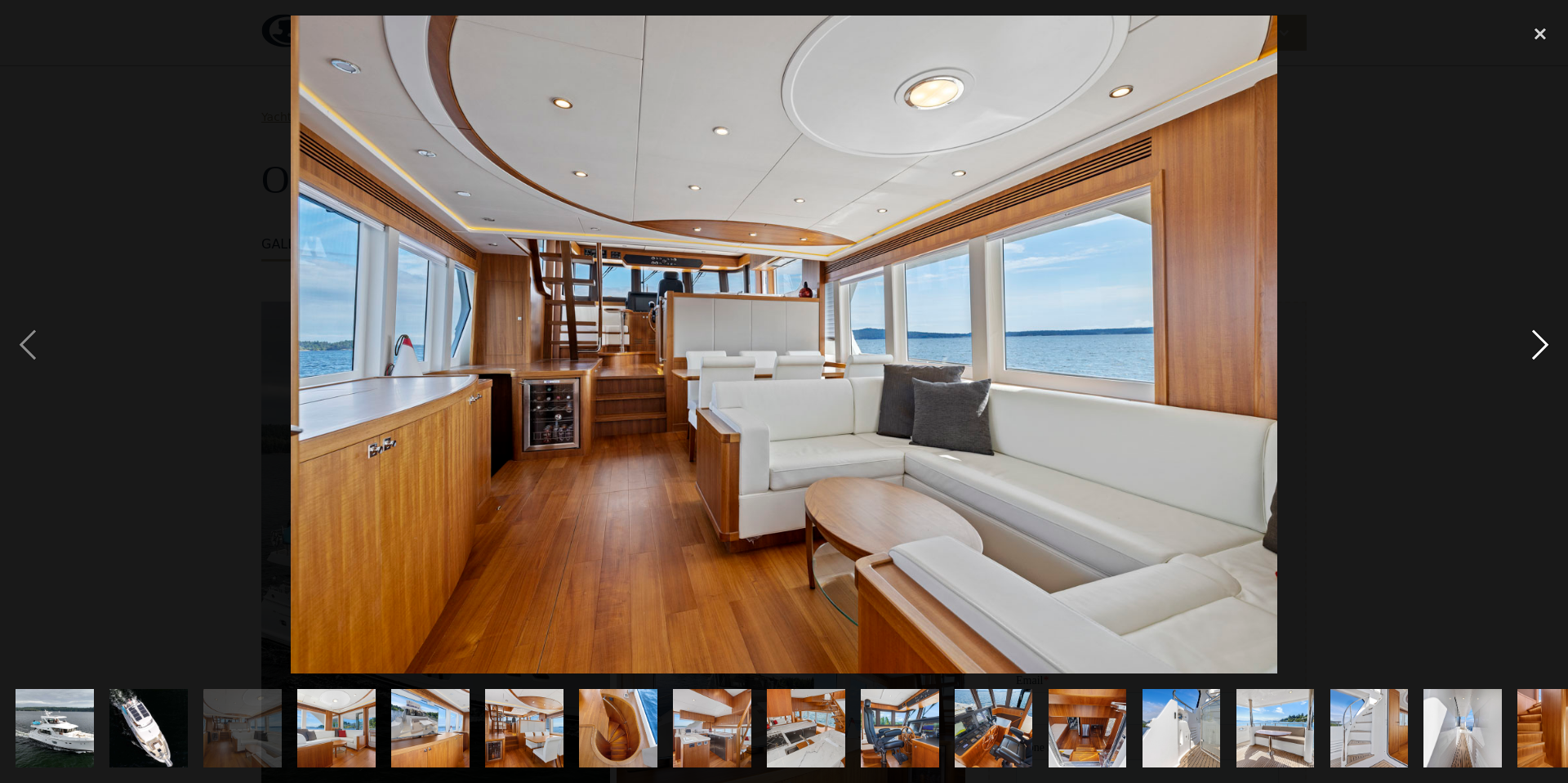
click at [1540, 348] on div "next image" at bounding box center [1540, 344] width 55 height 658
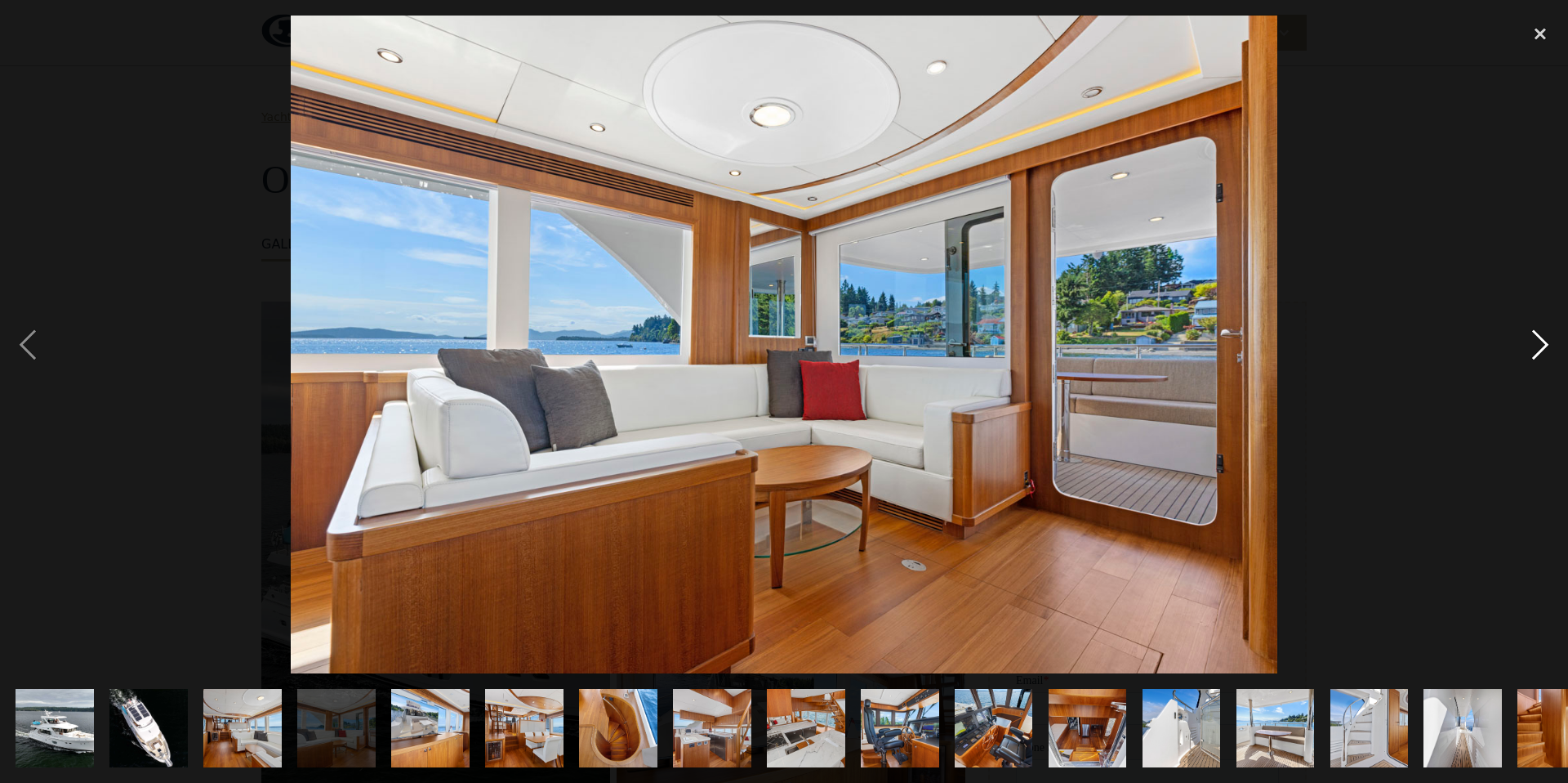
click at [1540, 348] on div "next image" at bounding box center [1540, 344] width 55 height 658
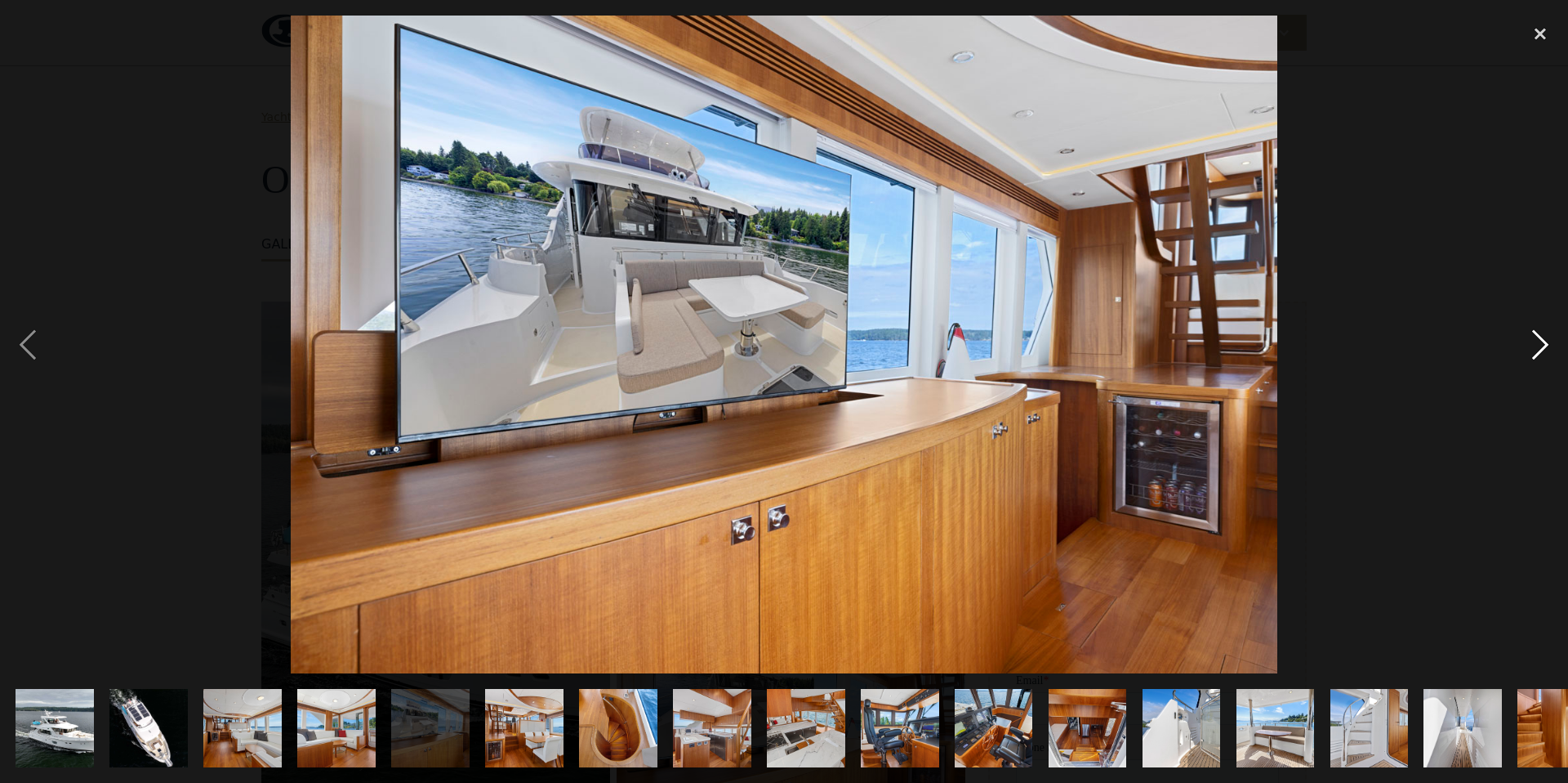
click at [1544, 348] on div "next image" at bounding box center [1540, 344] width 55 height 658
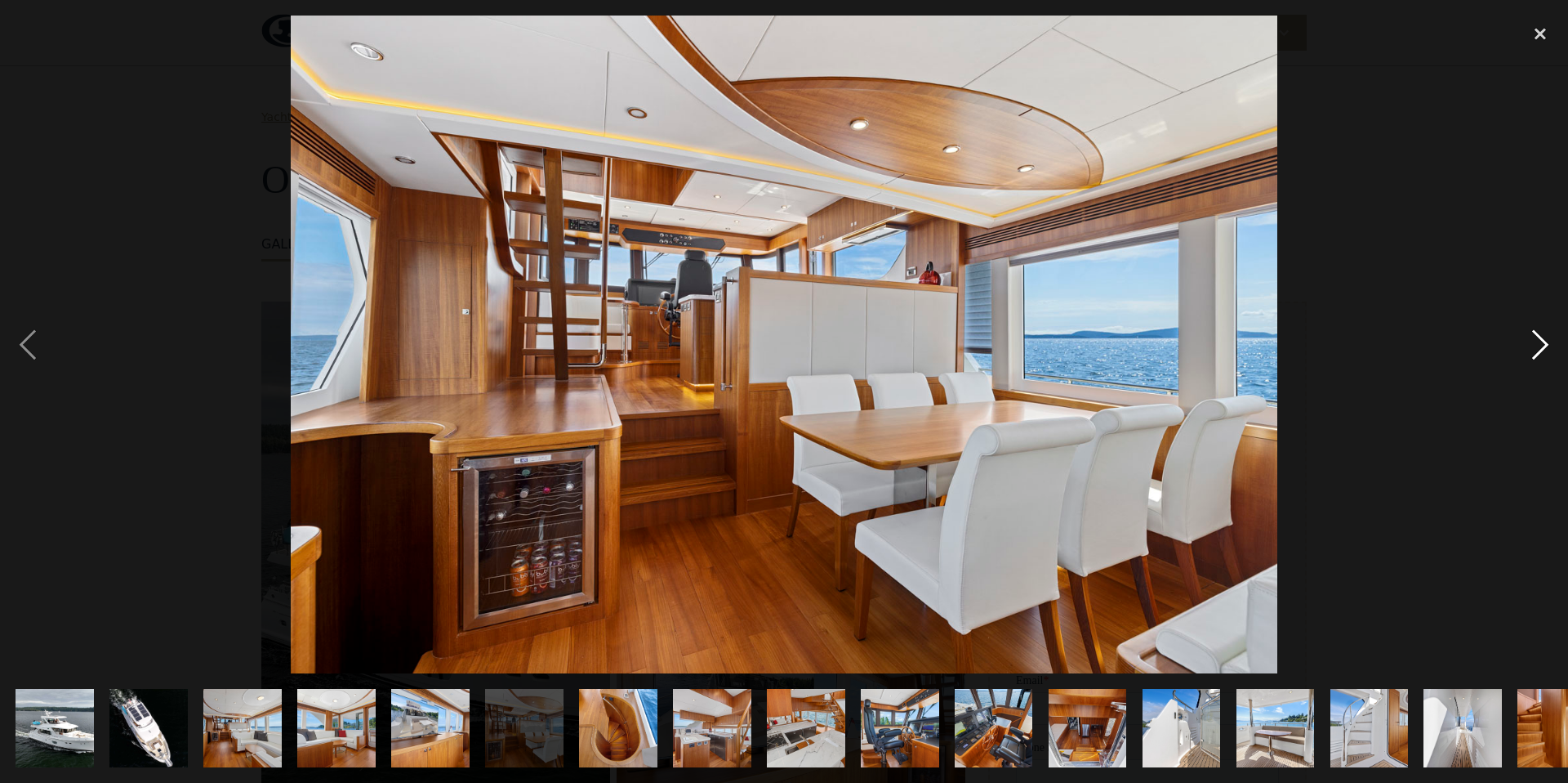
click at [1544, 347] on div "next image" at bounding box center [1540, 344] width 55 height 658
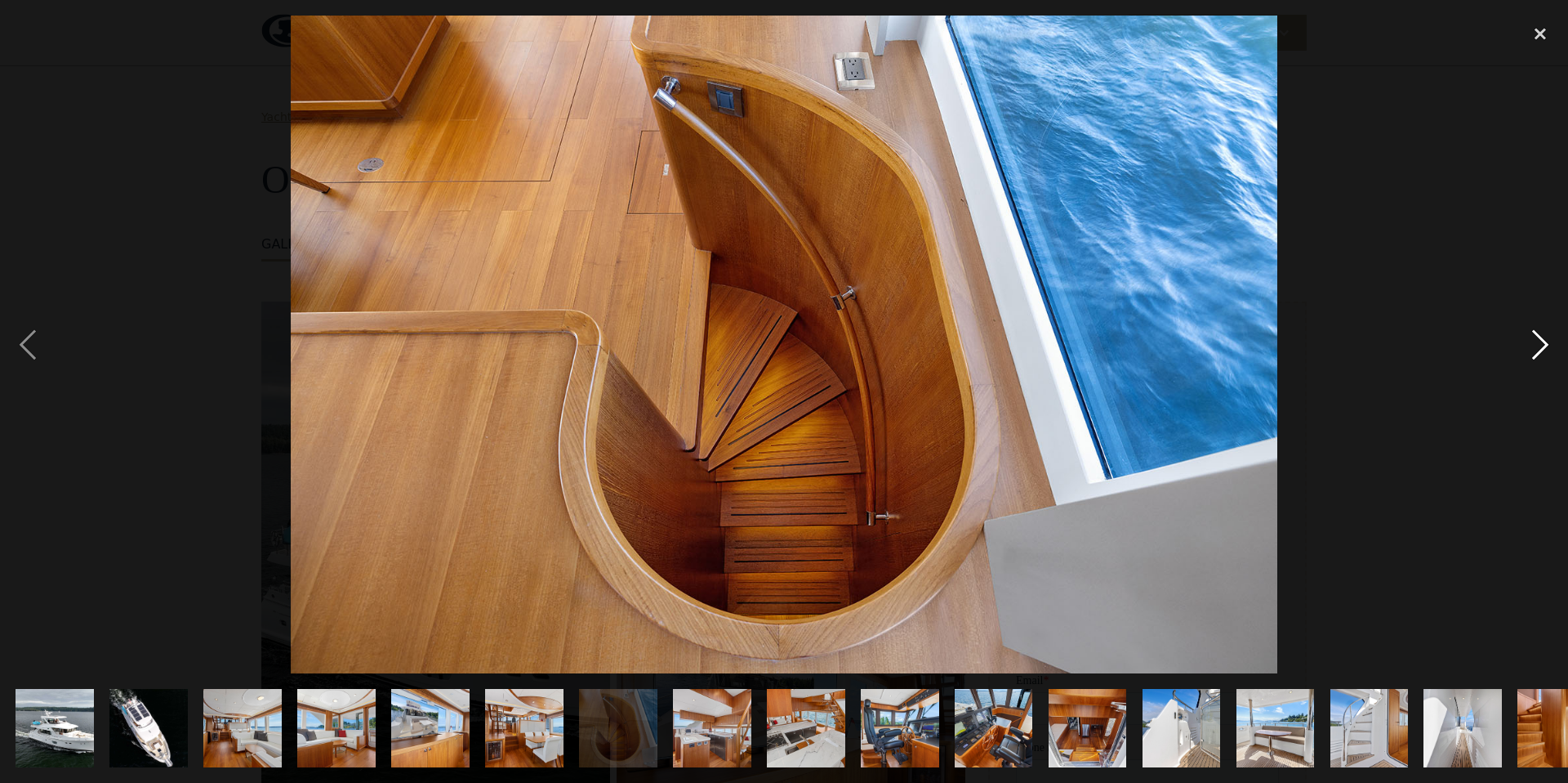
click at [1544, 347] on div "next image" at bounding box center [1540, 344] width 55 height 658
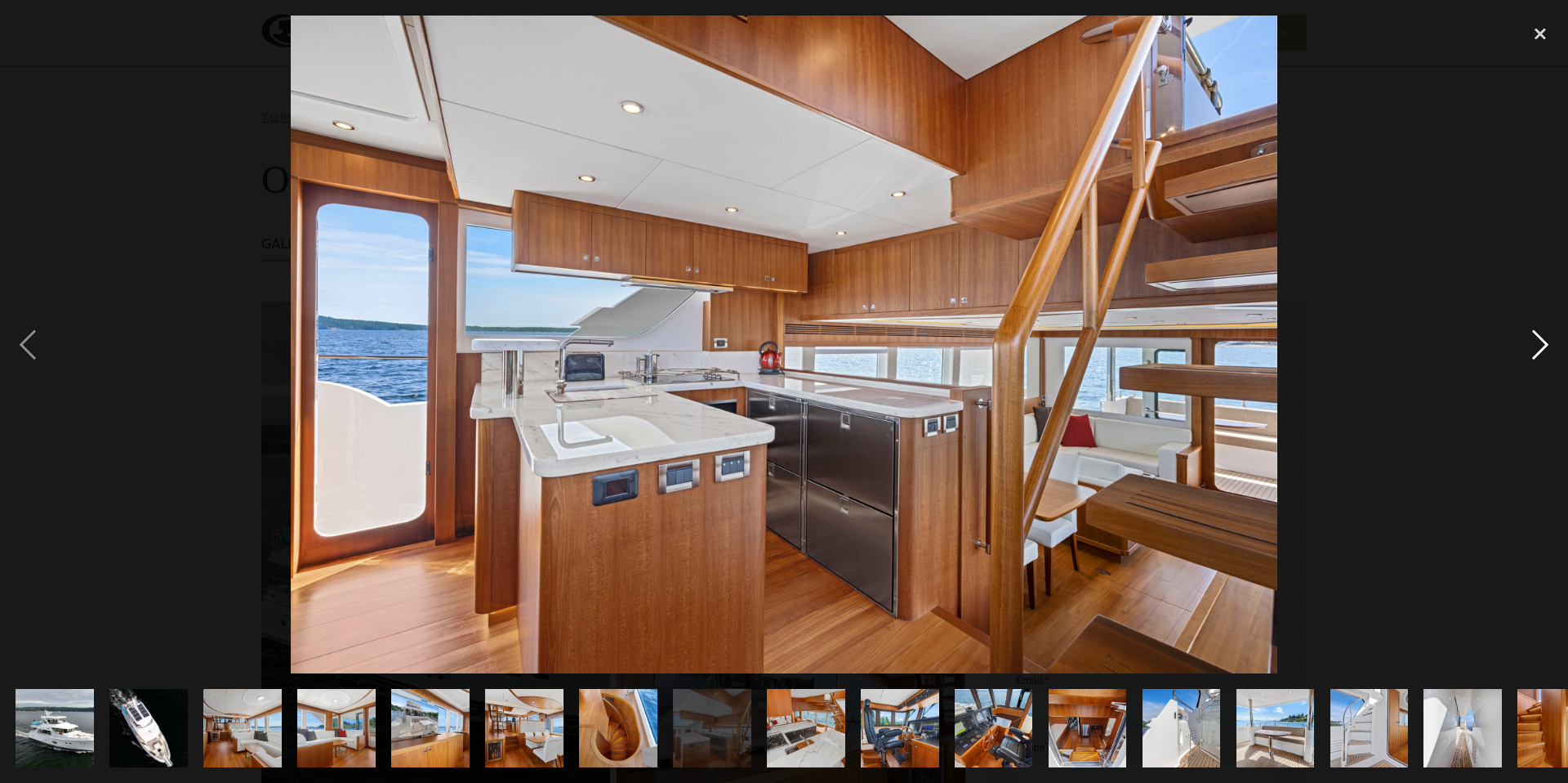
click at [1544, 347] on div "next image" at bounding box center [1540, 344] width 55 height 658
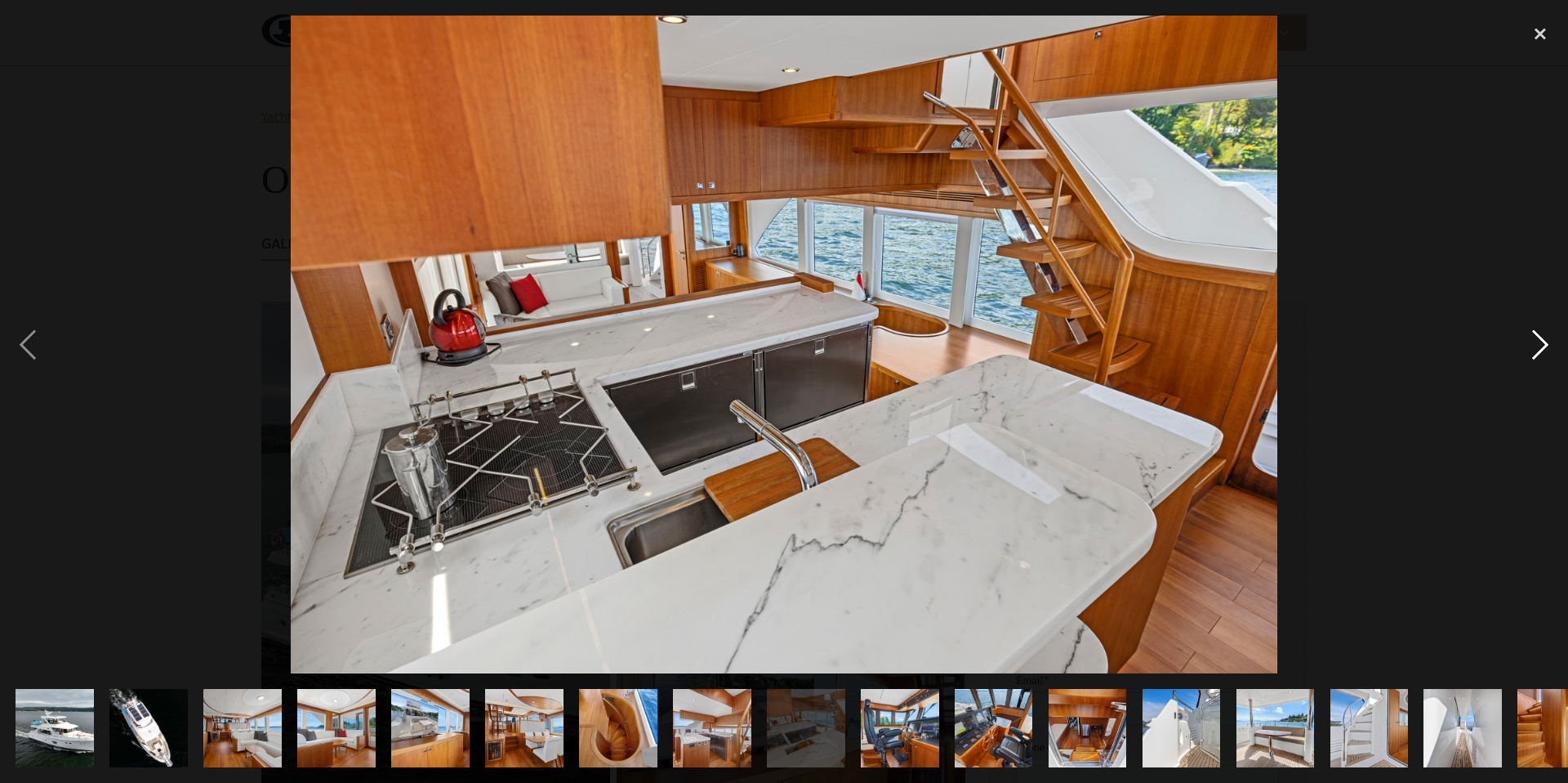
click at [1544, 347] on div "next image" at bounding box center [1540, 344] width 55 height 658
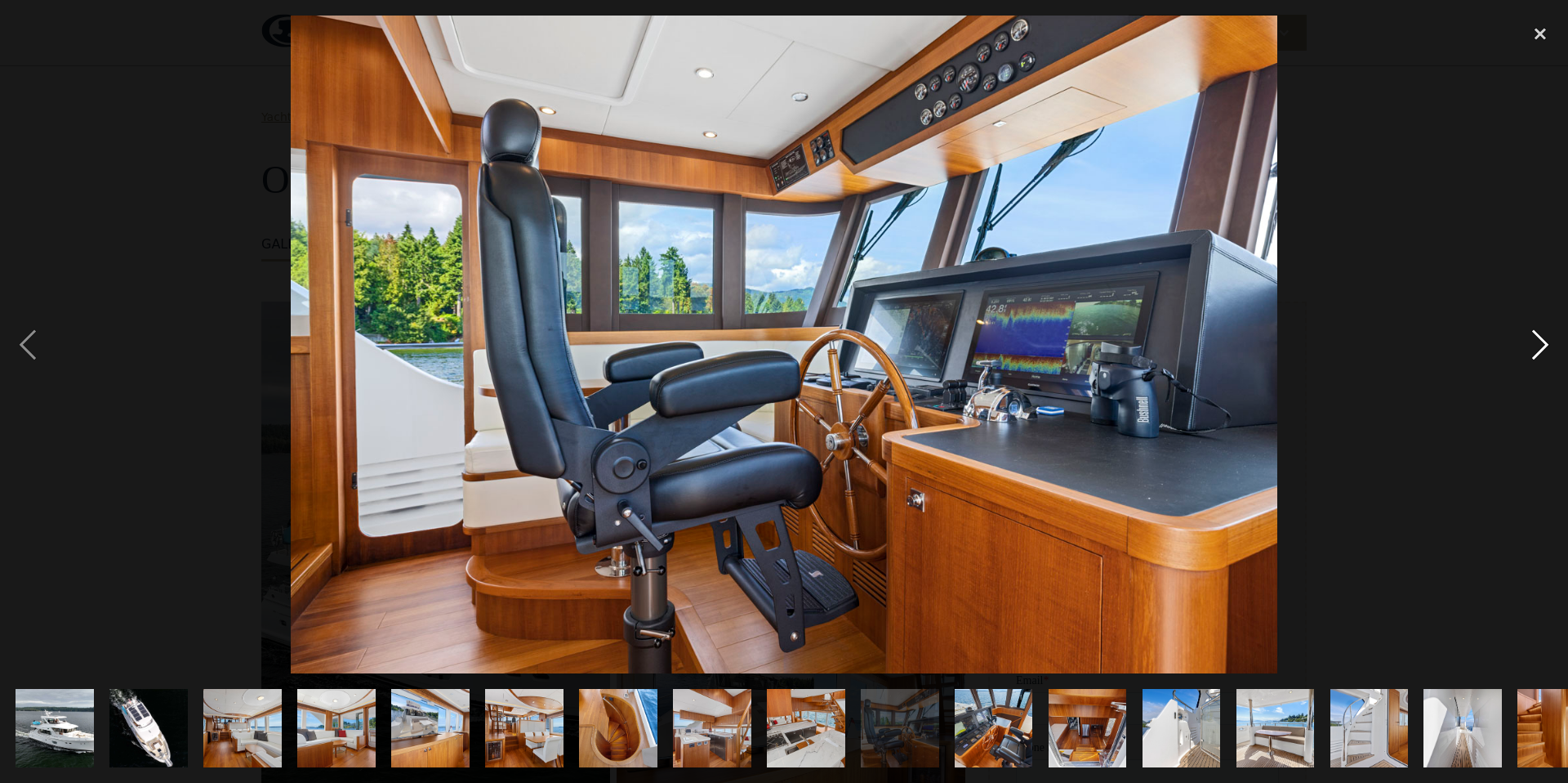
click at [1544, 347] on div "next image" at bounding box center [1540, 344] width 55 height 658
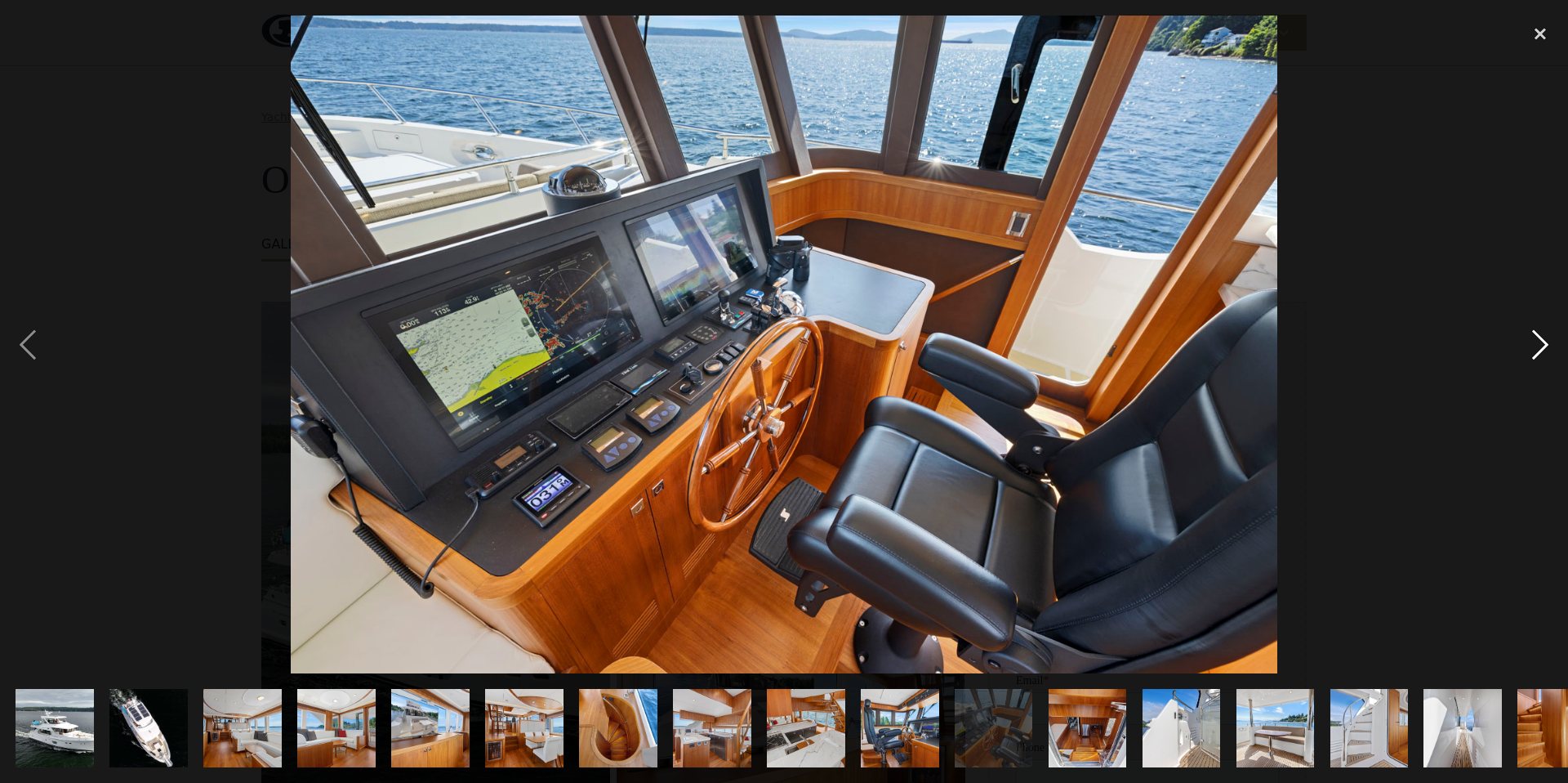
click at [1544, 347] on div "next image" at bounding box center [1540, 344] width 55 height 658
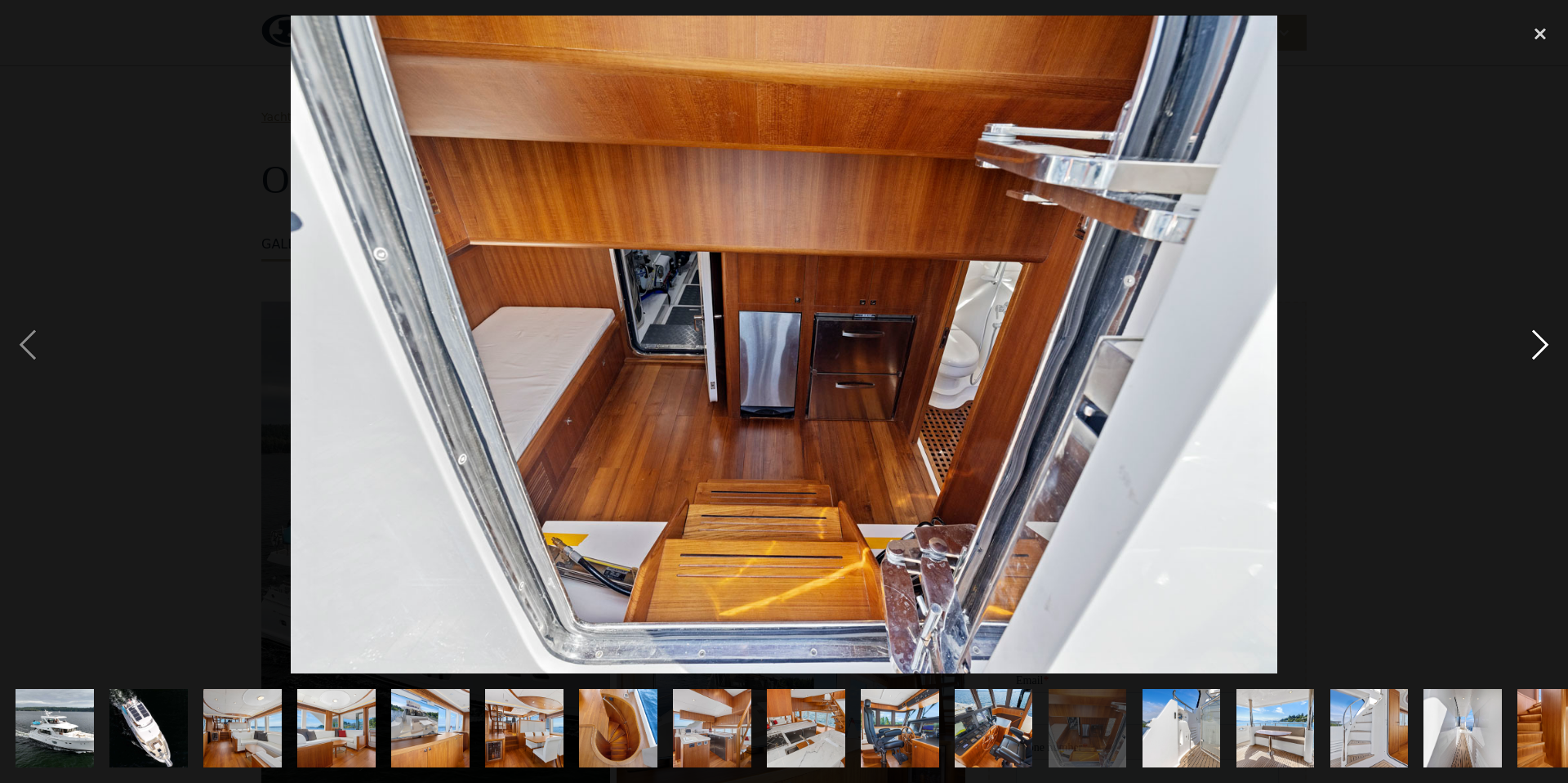
click at [1544, 347] on div "next image" at bounding box center [1540, 344] width 55 height 658
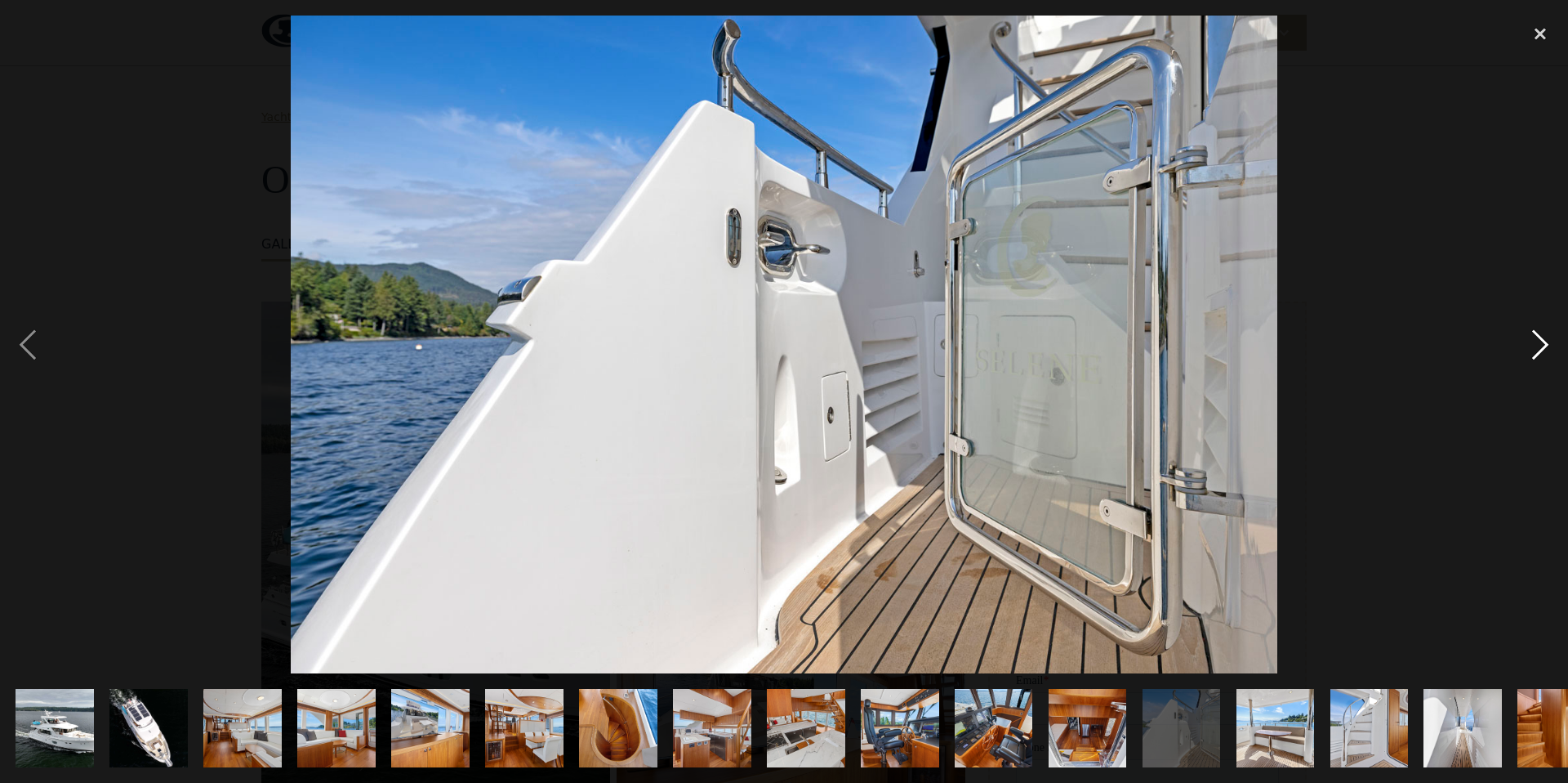
click at [1544, 347] on div "next image" at bounding box center [1540, 344] width 55 height 658
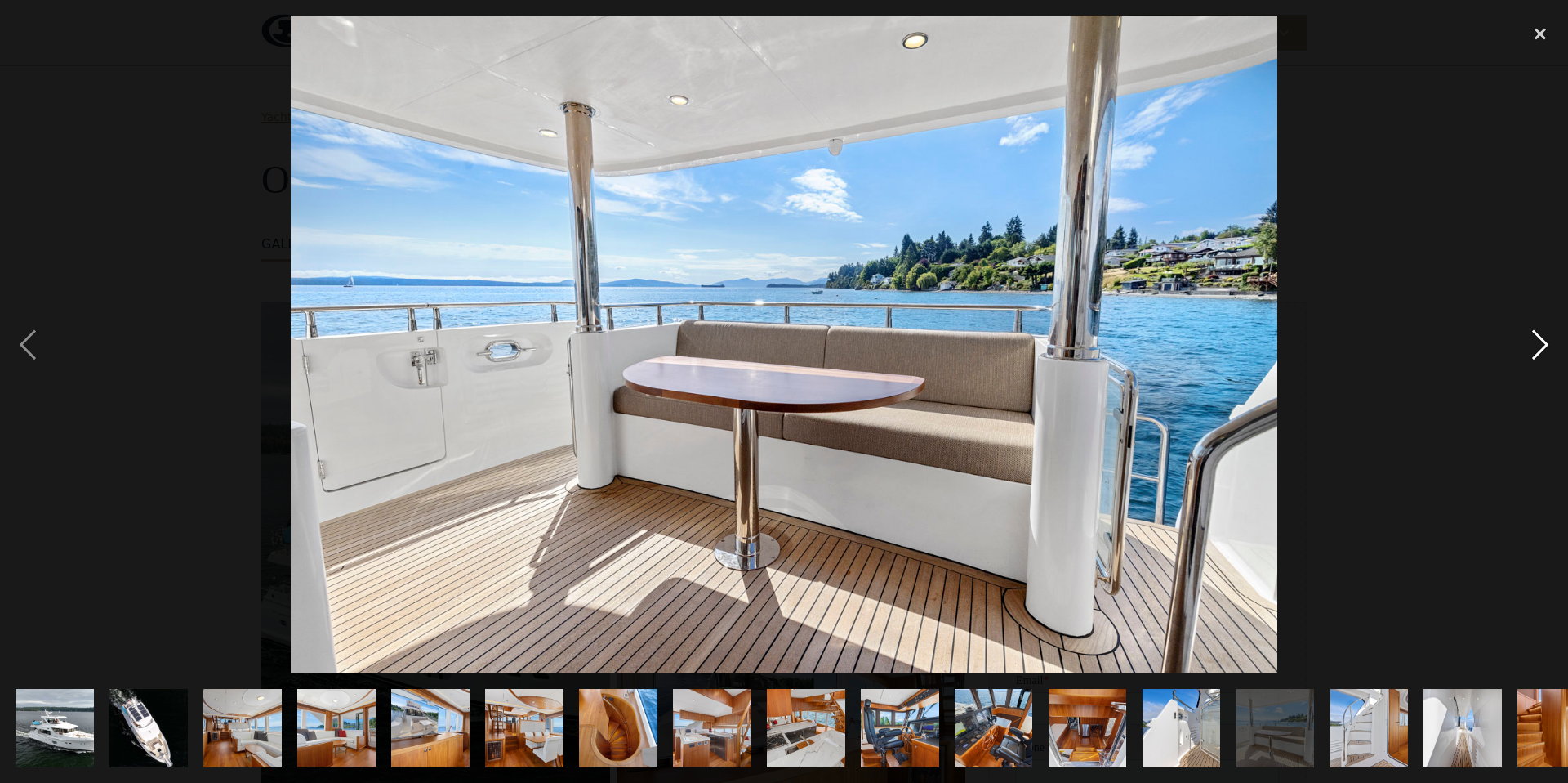
click at [1544, 347] on div "next image" at bounding box center [1540, 344] width 55 height 658
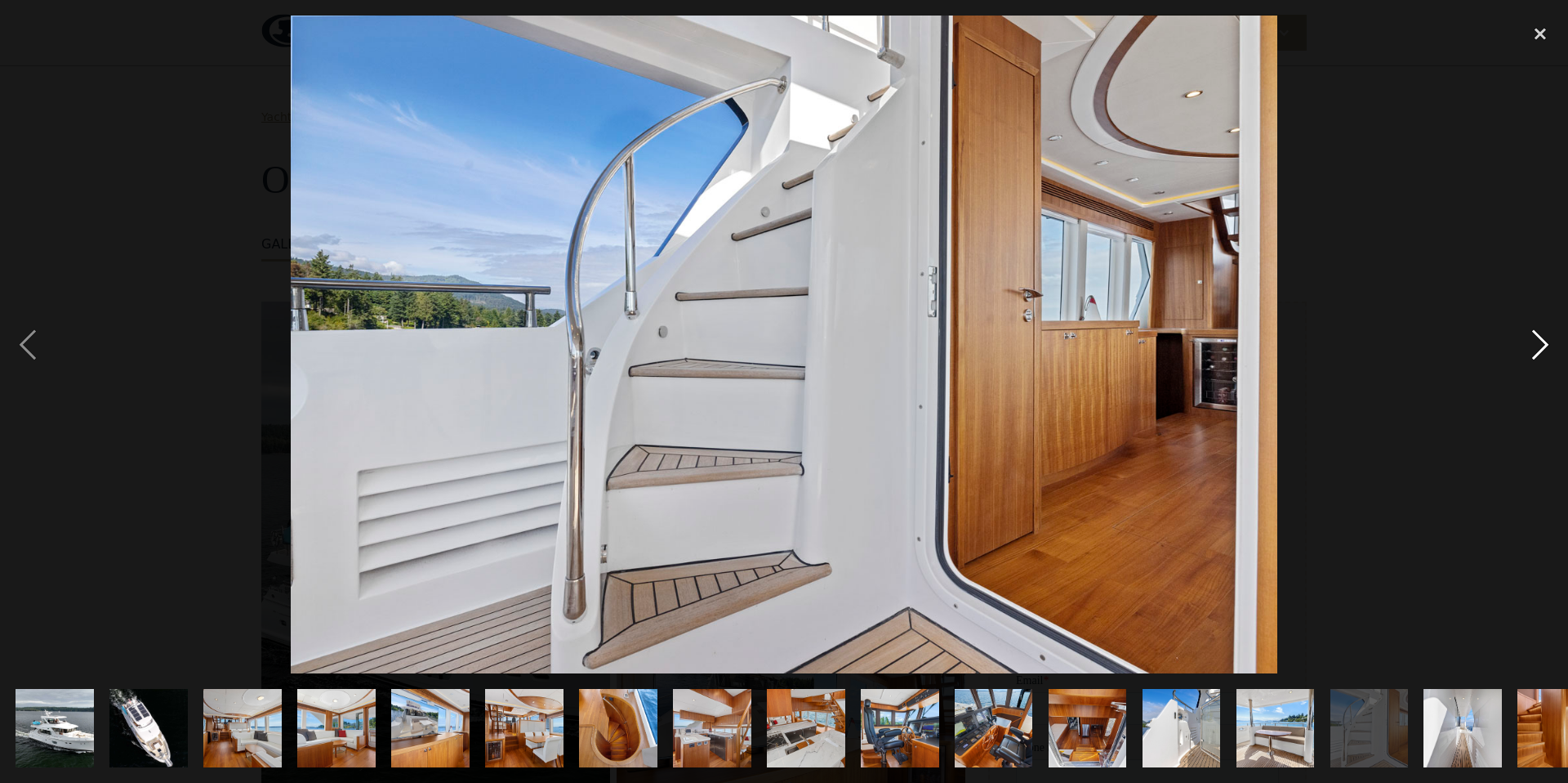
click at [1544, 347] on div "next image" at bounding box center [1540, 344] width 55 height 658
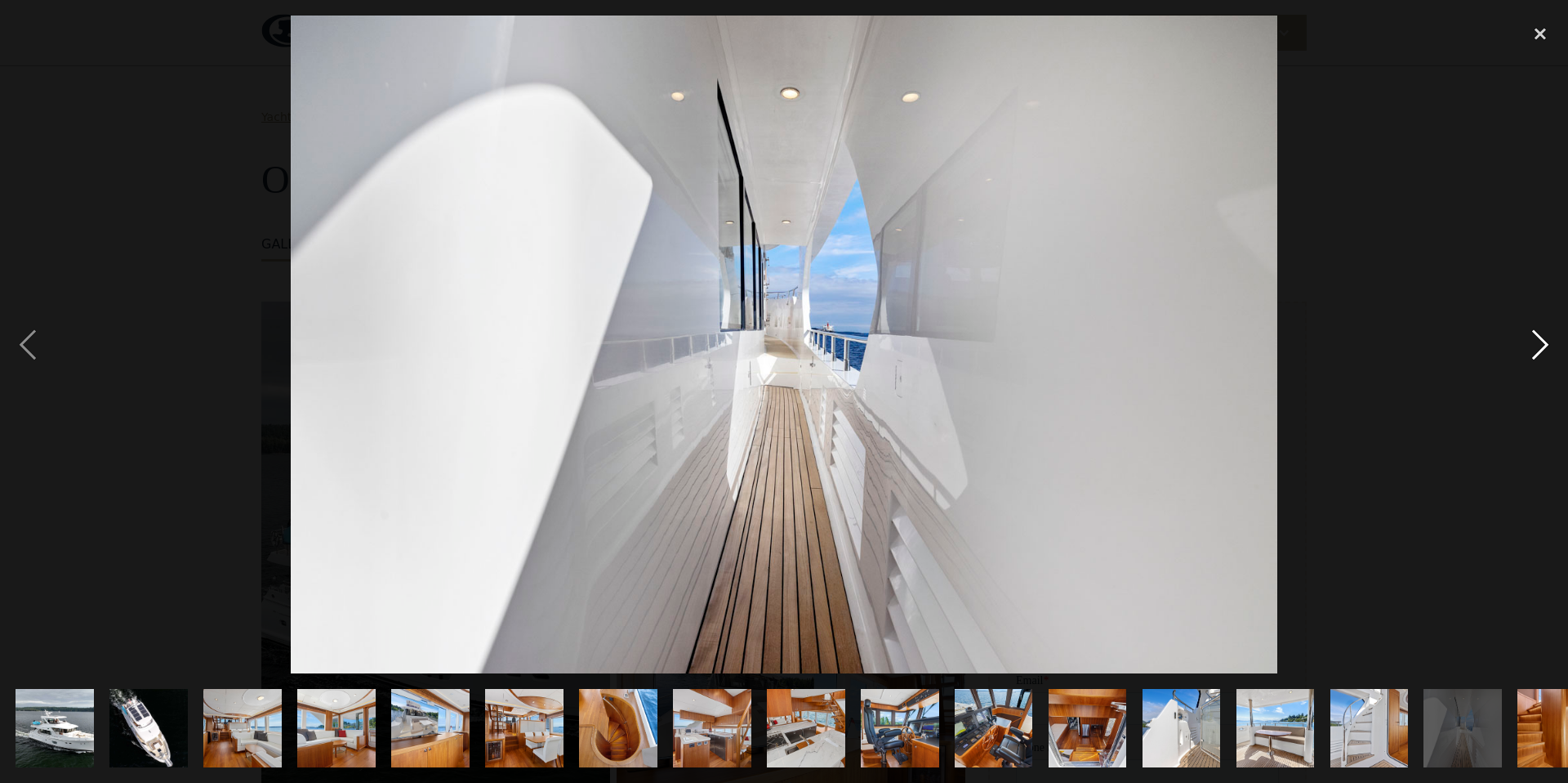
click at [1544, 347] on div "next image" at bounding box center [1540, 344] width 55 height 658
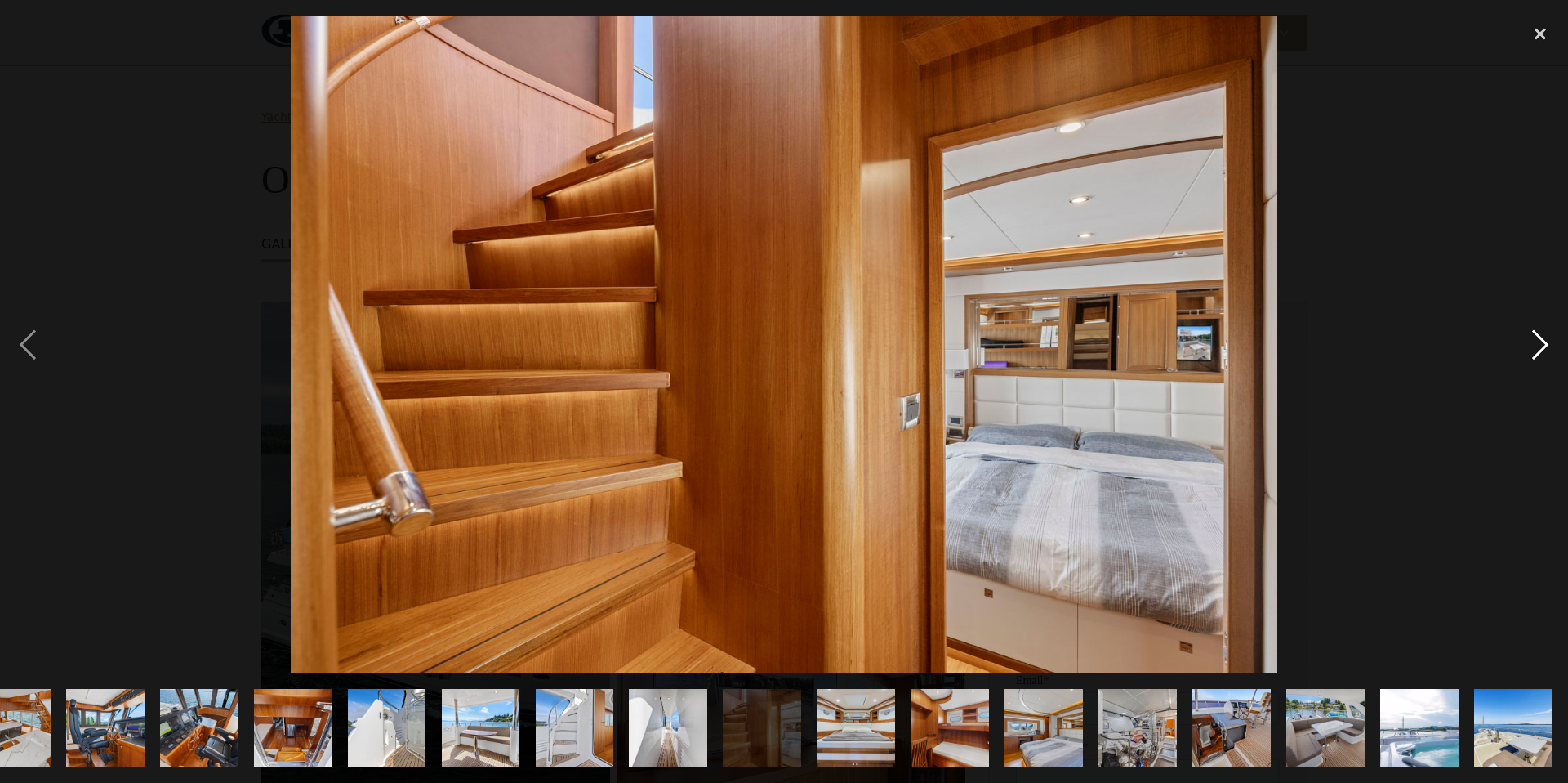
scroll to position [0, 794]
click at [1544, 347] on div "next image" at bounding box center [1540, 344] width 55 height 658
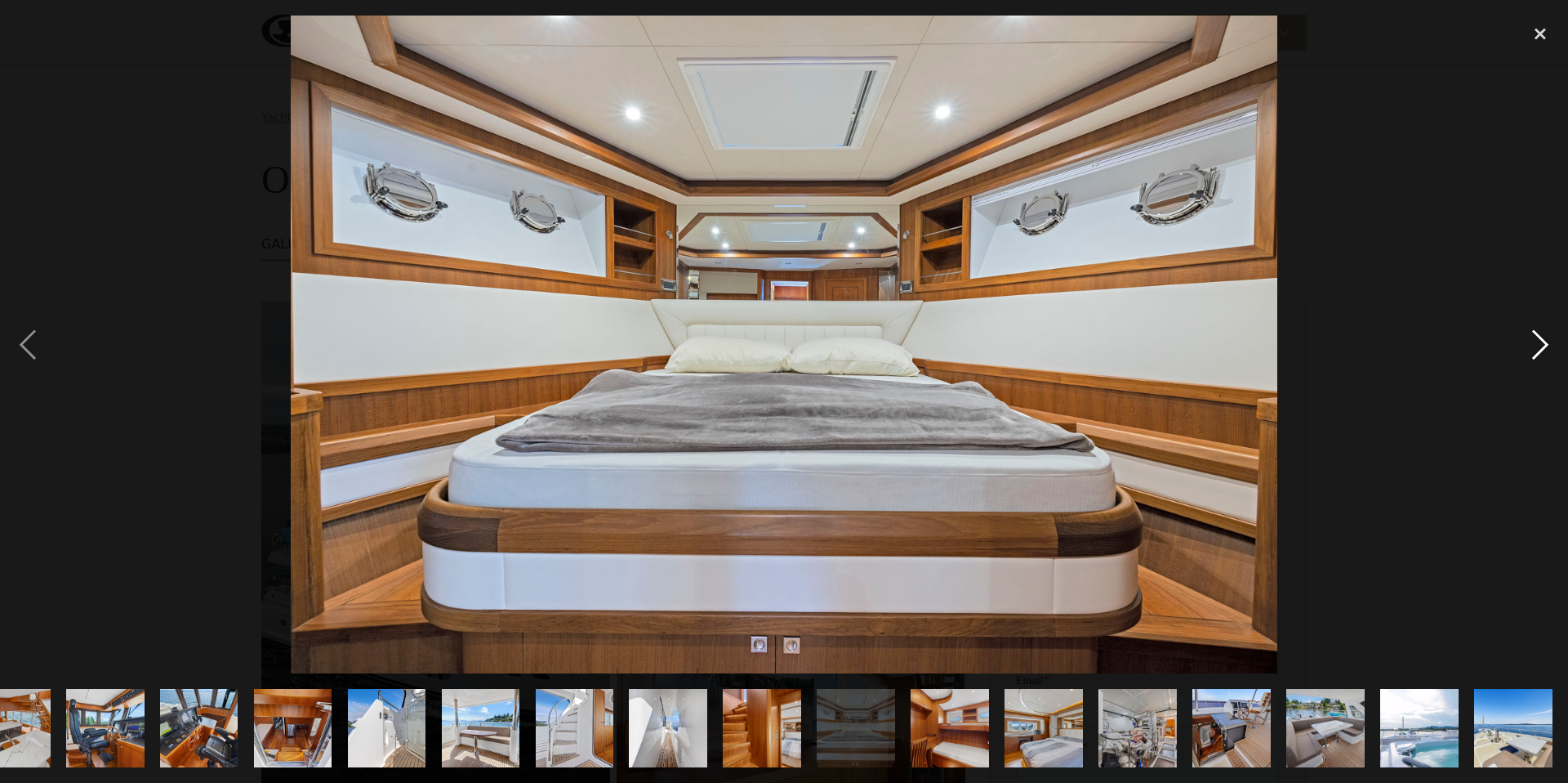
click at [1544, 347] on div "next image" at bounding box center [1540, 344] width 55 height 658
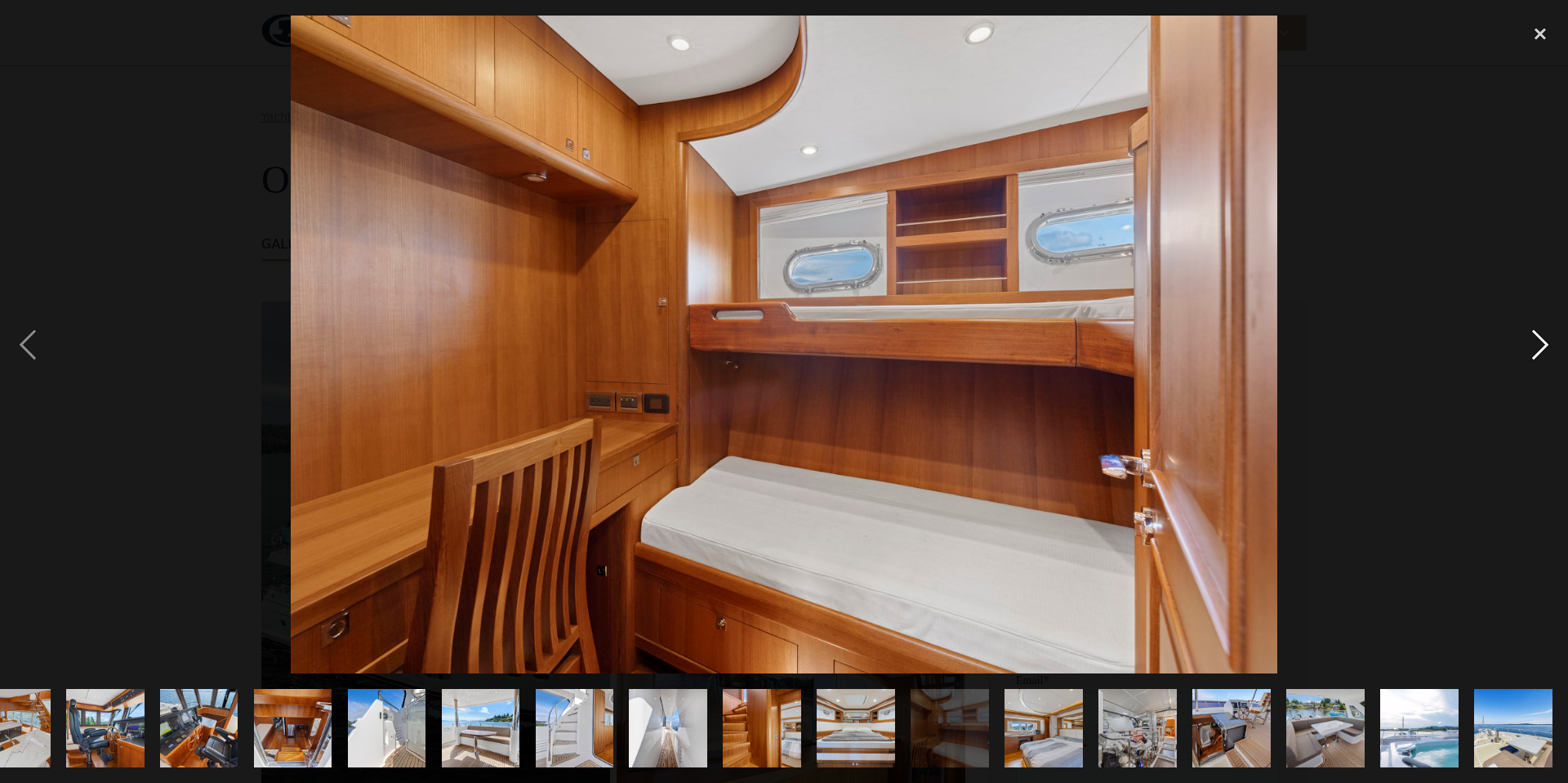
click at [1546, 341] on div "next image" at bounding box center [1540, 344] width 55 height 658
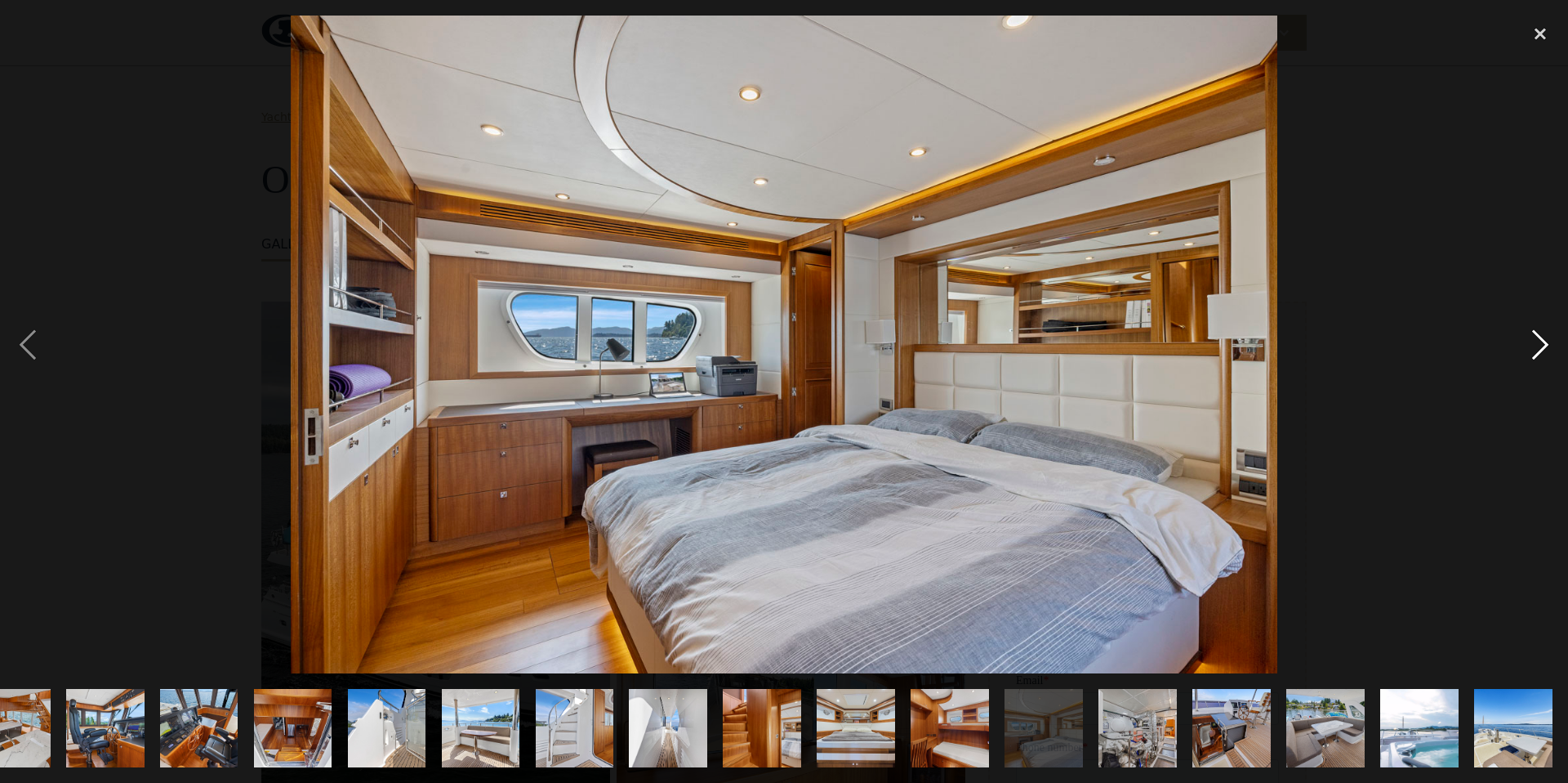
click at [1544, 341] on div "next image" at bounding box center [1540, 344] width 55 height 658
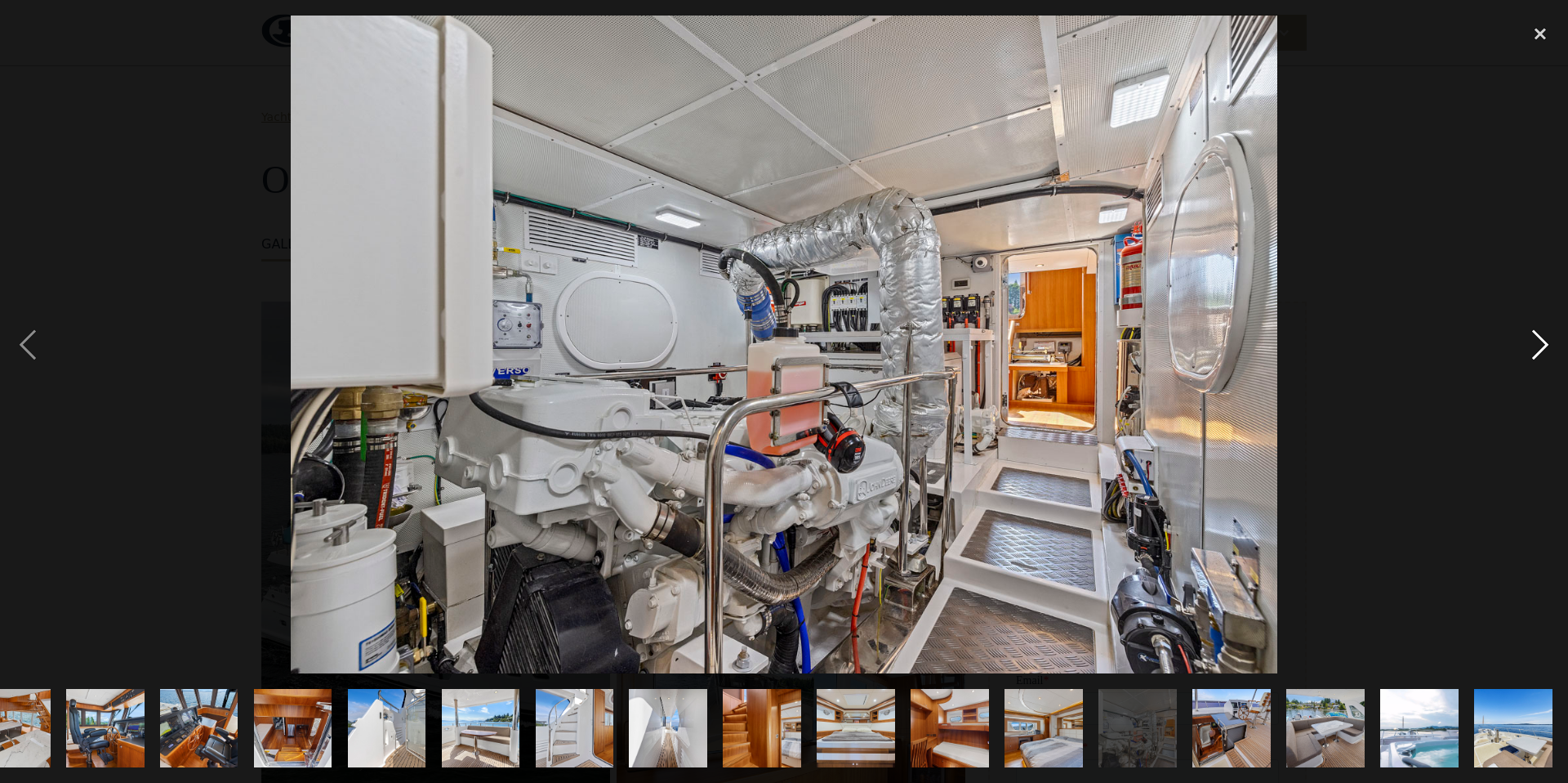
click at [1544, 341] on div "next image" at bounding box center [1540, 344] width 55 height 658
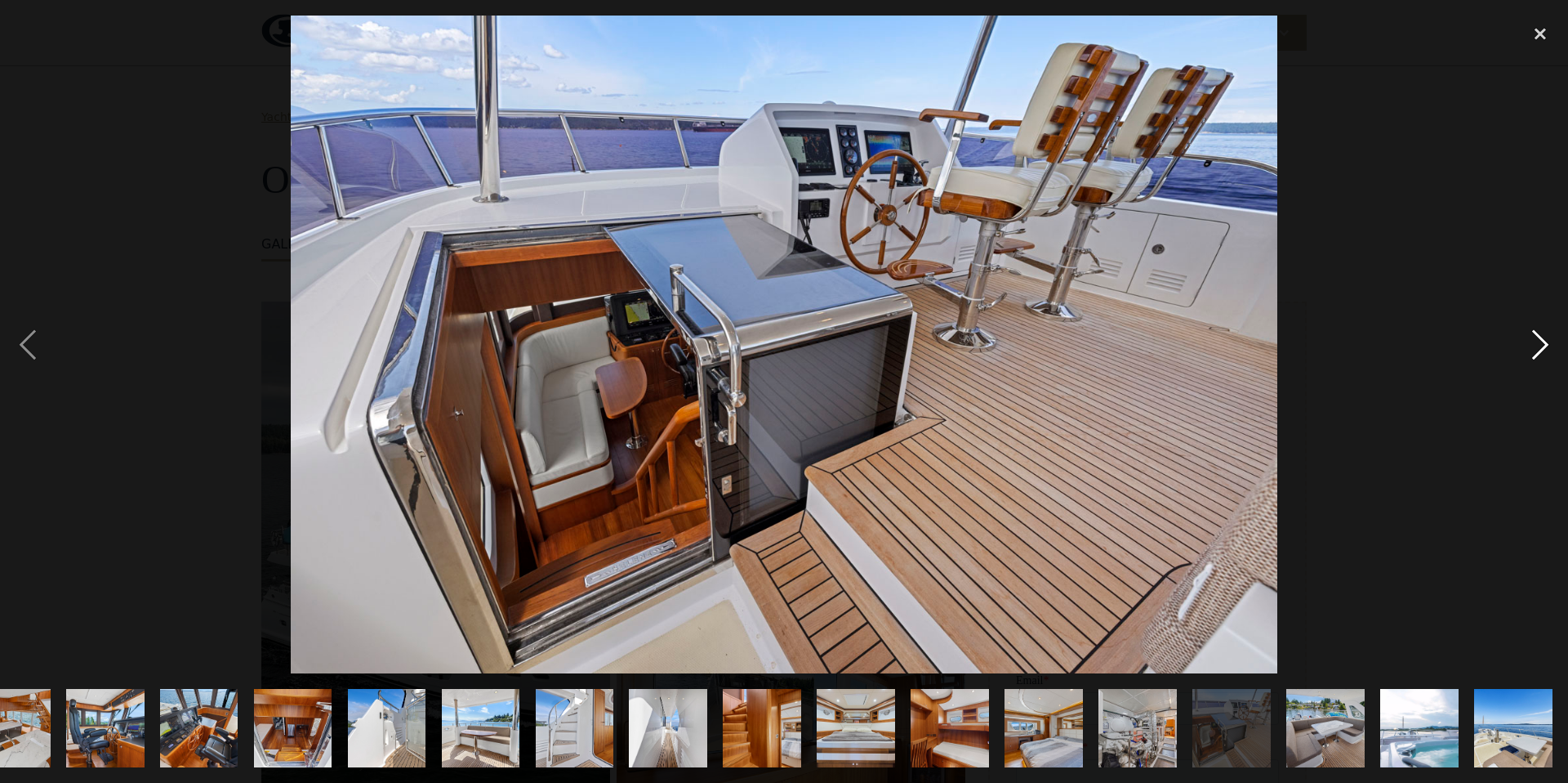
click at [1544, 342] on div "next image" at bounding box center [1540, 344] width 55 height 658
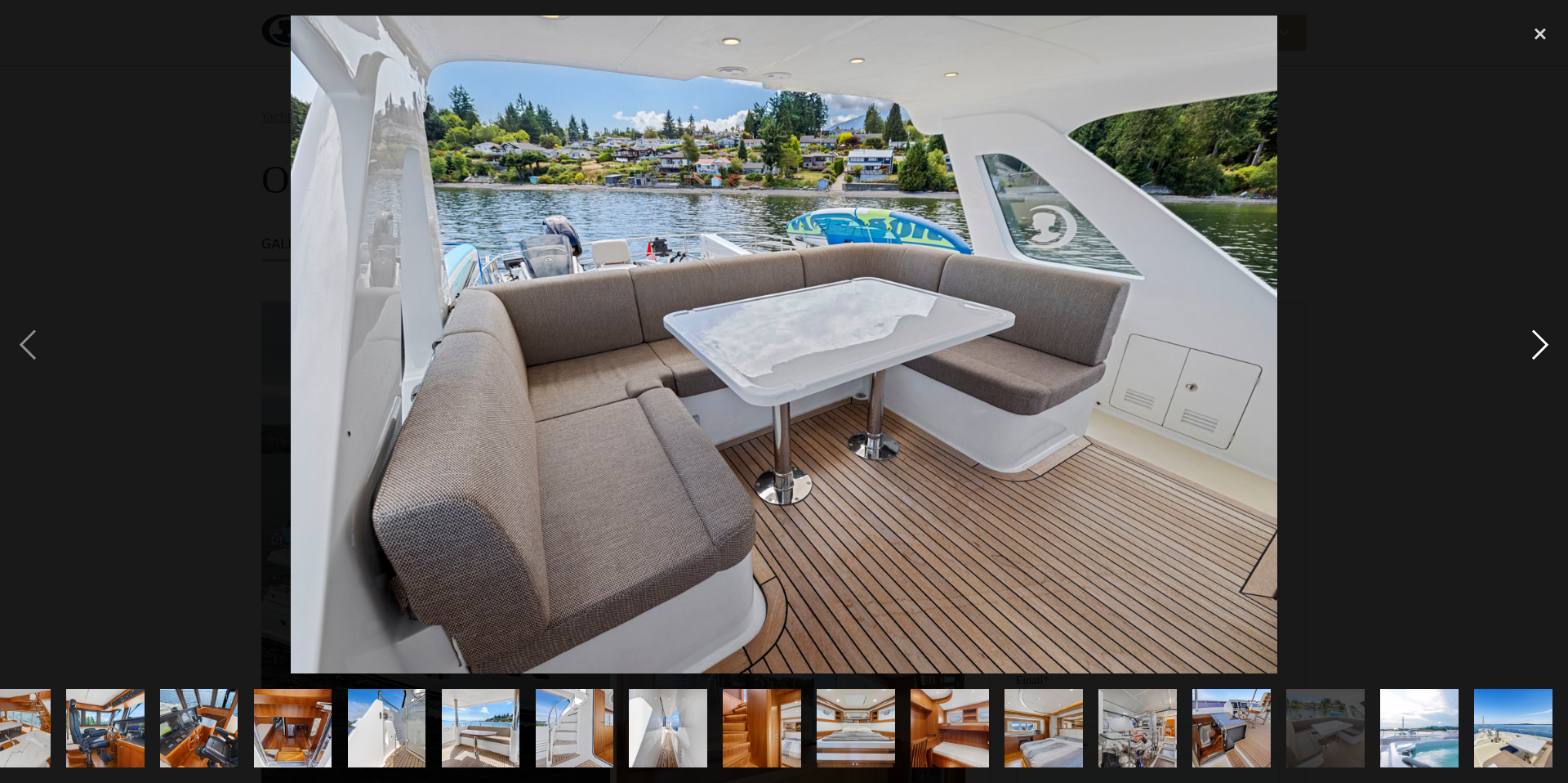
click at [1544, 342] on div "next image" at bounding box center [1540, 344] width 55 height 658
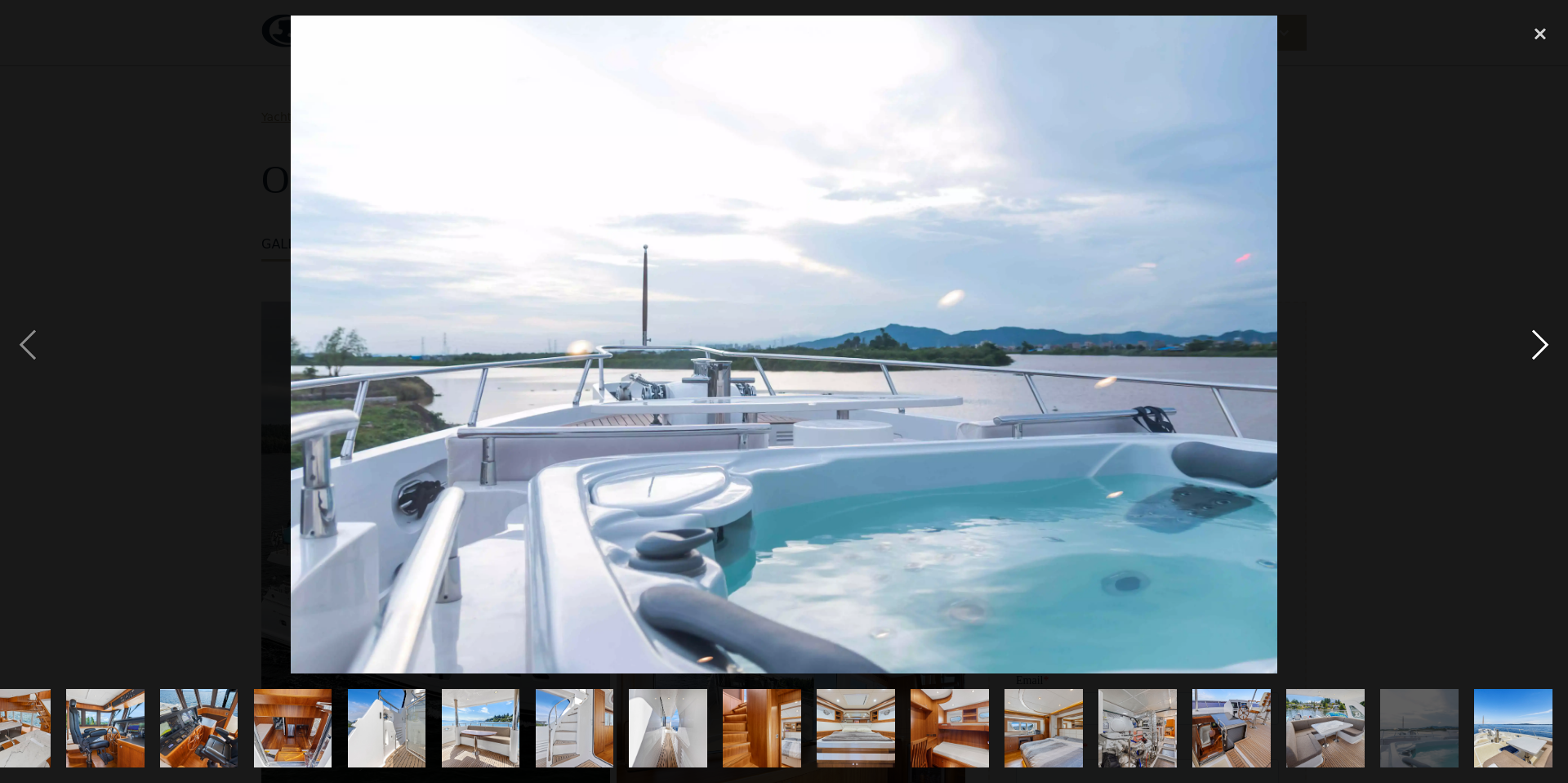
click at [1544, 342] on div "next image" at bounding box center [1540, 344] width 55 height 658
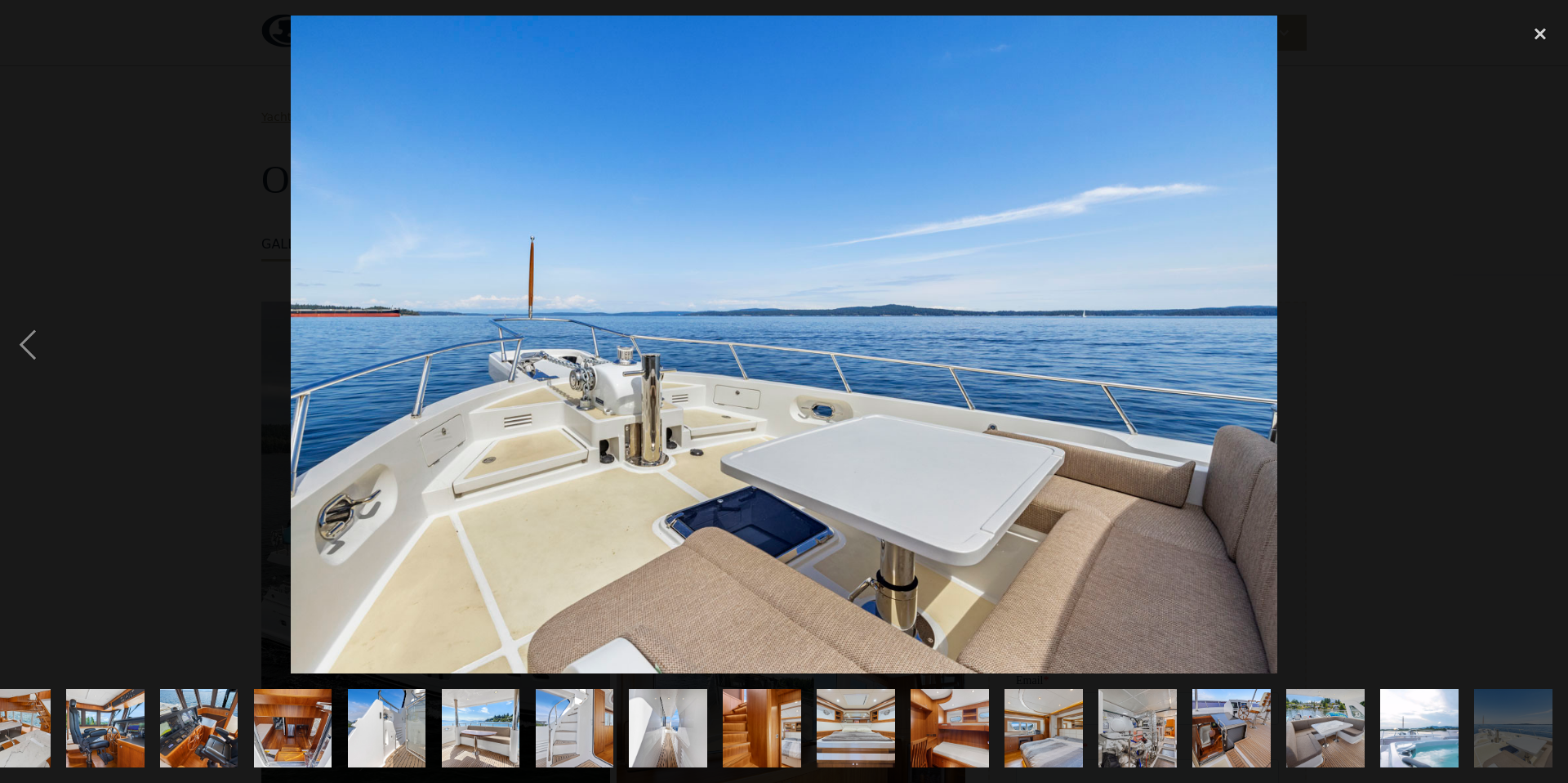
click at [1544, 342] on div "next image" at bounding box center [1540, 344] width 55 height 658
